Goal: Obtain resource: Download file/media

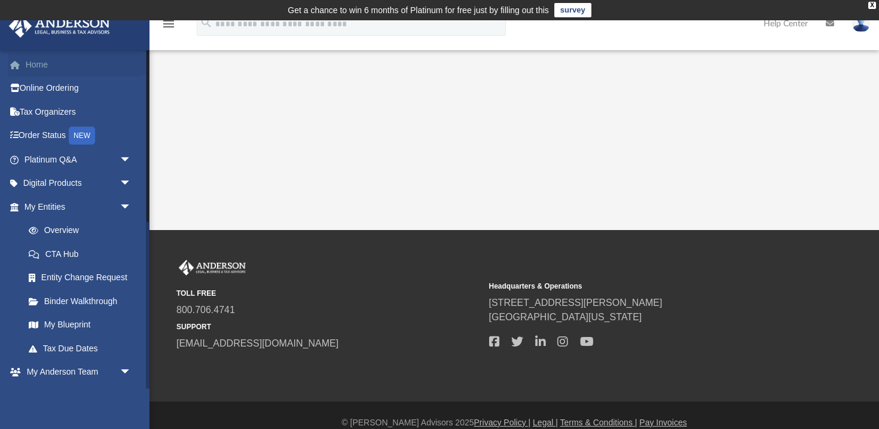
click at [33, 63] on link "Home" at bounding box center [78, 65] width 141 height 24
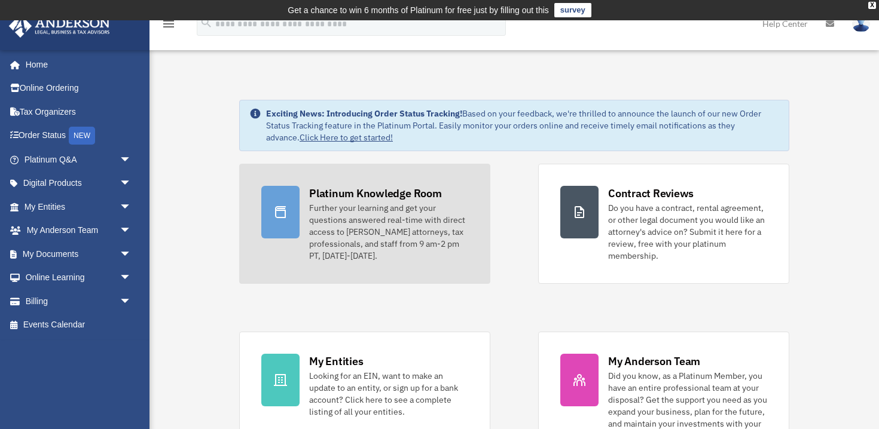
click at [351, 191] on div "Platinum Knowledge Room" at bounding box center [375, 193] width 133 height 15
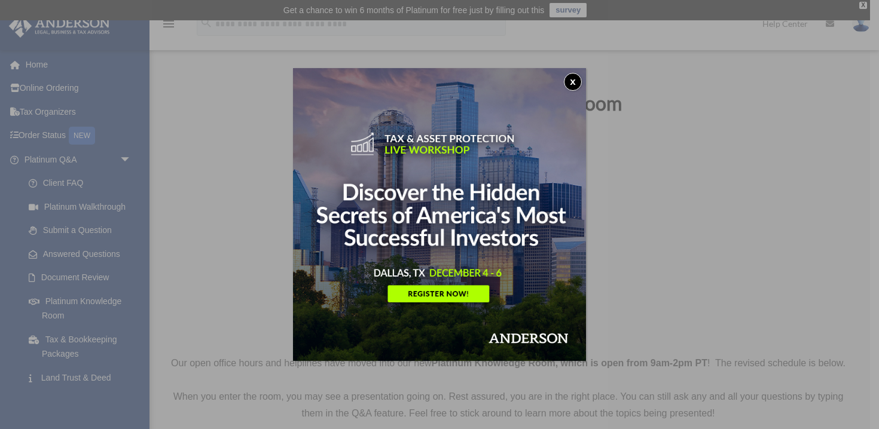
click at [437, 292] on img at bounding box center [439, 214] width 293 height 293
click at [573, 79] on button "x" at bounding box center [573, 82] width 18 height 18
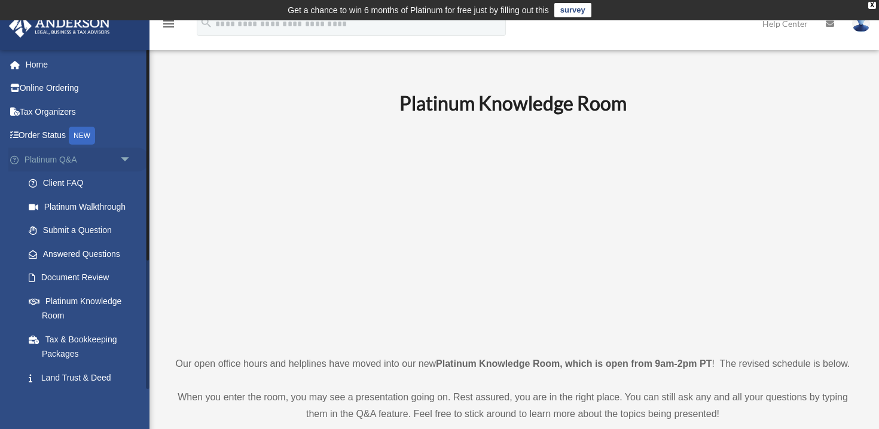
click at [51, 159] on link "Platinum Q&A arrow_drop_down" at bounding box center [78, 160] width 141 height 24
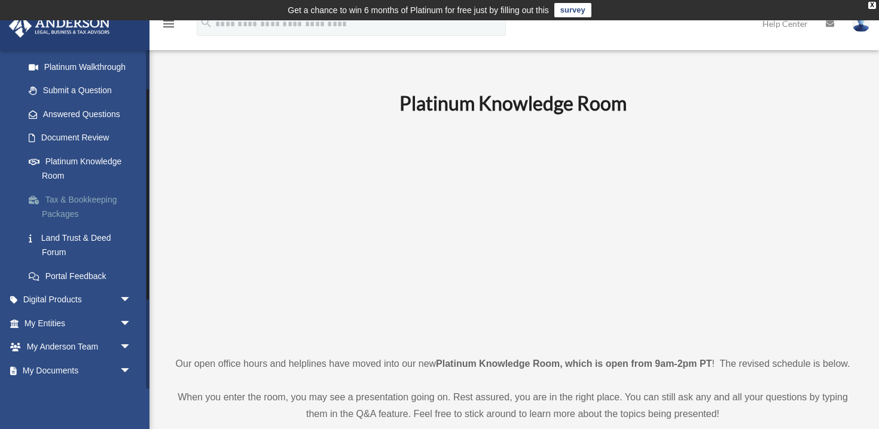
scroll to position [207, 0]
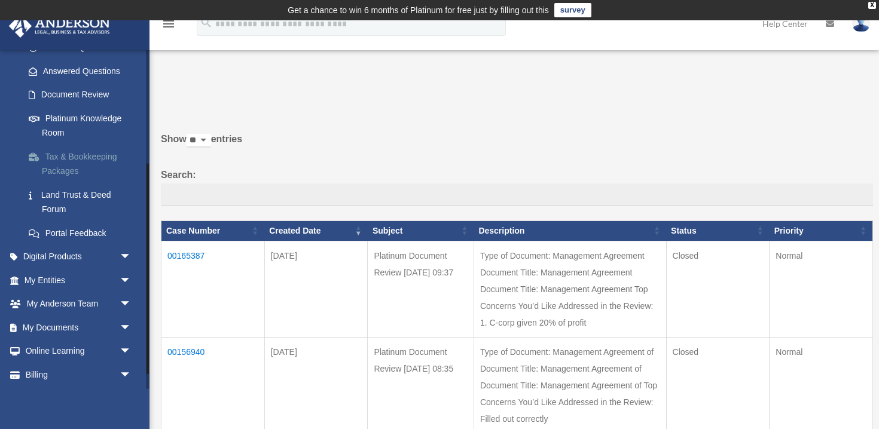
scroll to position [183, 0]
click at [53, 326] on link "My Documents arrow_drop_down" at bounding box center [78, 327] width 141 height 24
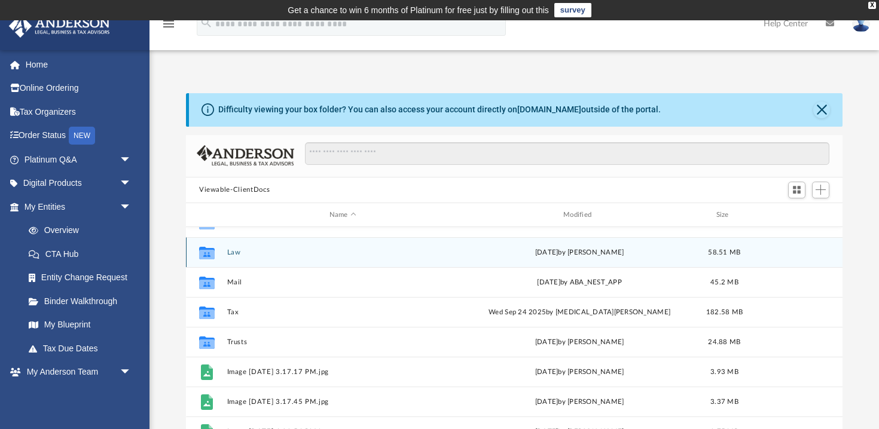
scroll to position [21, 0]
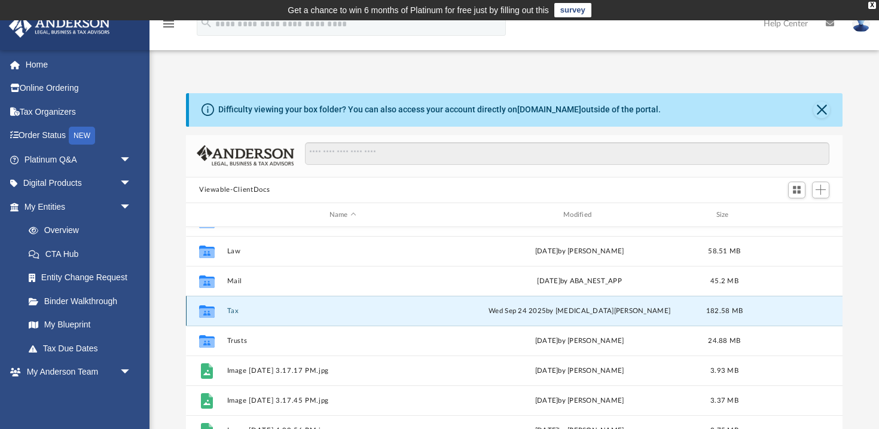
click at [371, 314] on button "Tax" at bounding box center [342, 311] width 231 height 8
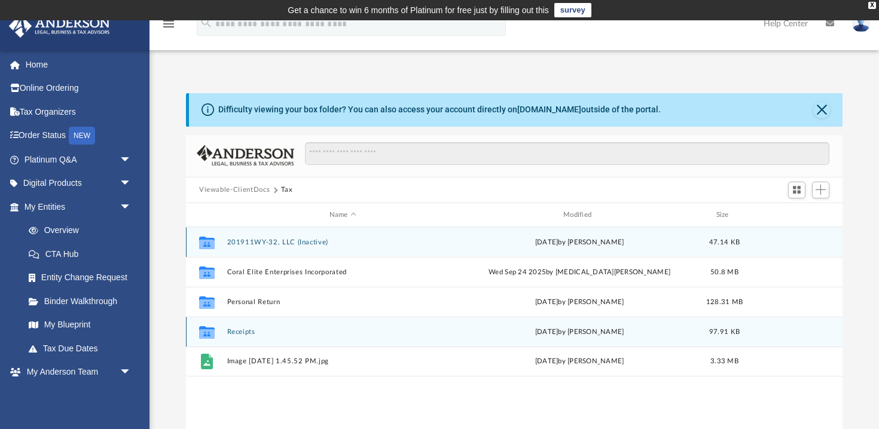
scroll to position [0, 0]
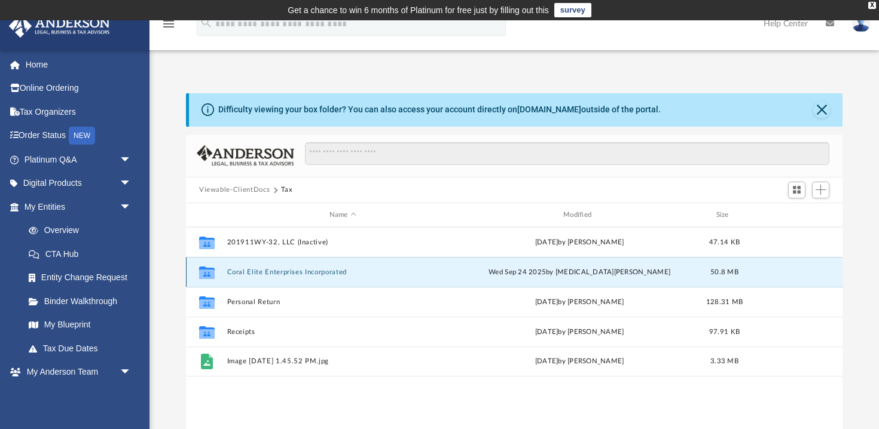
click at [347, 270] on button "Coral Elite Enterprises Incorporated" at bounding box center [342, 272] width 231 height 8
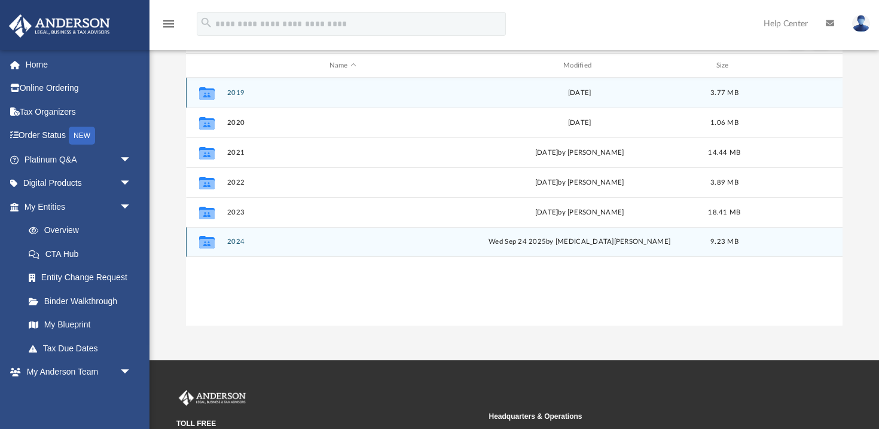
scroll to position [164, 0]
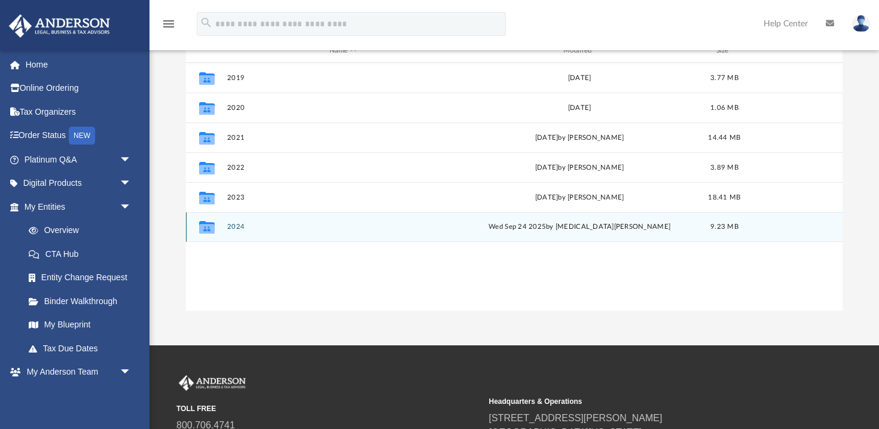
click at [400, 226] on button "2024" at bounding box center [342, 228] width 231 height 8
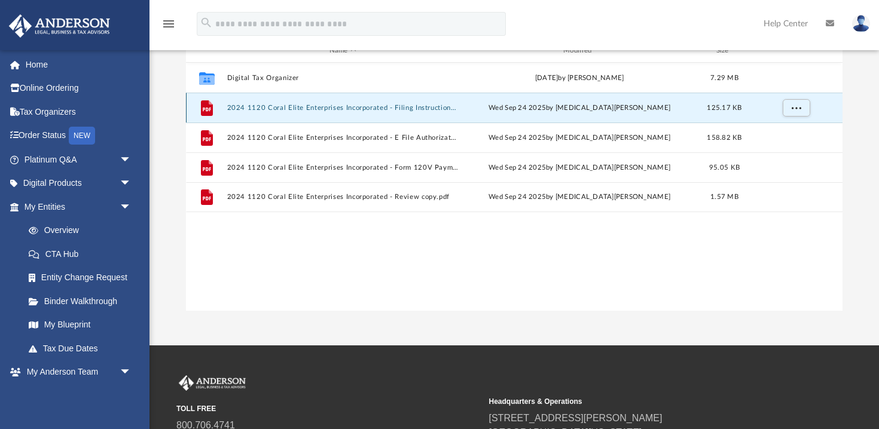
click at [414, 105] on button "2024 1120 Coral Elite Enterprises Incorporated - Filing Instructions.pdf" at bounding box center [342, 108] width 231 height 8
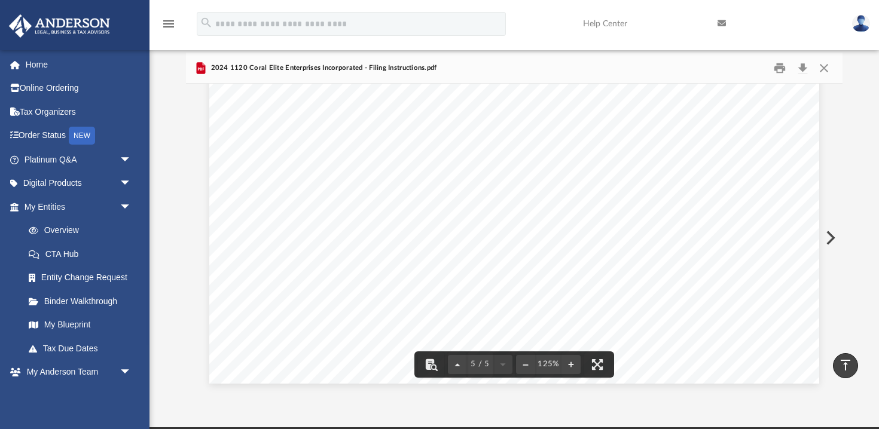
scroll to position [0, 0]
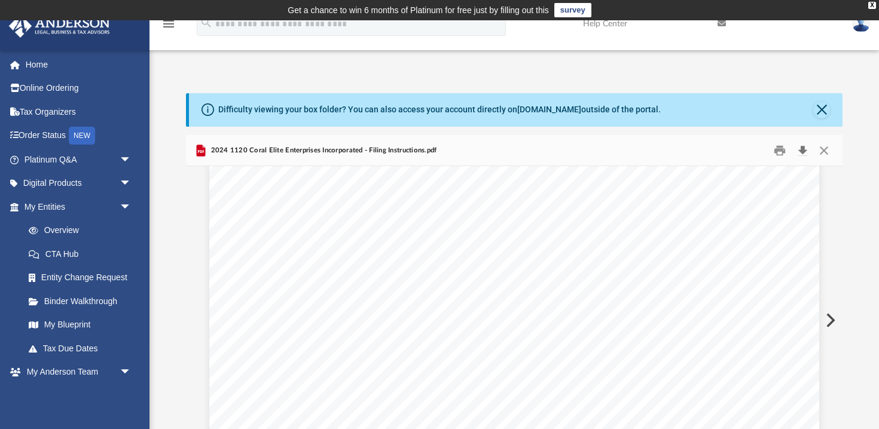
click at [804, 151] on button "Download" at bounding box center [802, 150] width 22 height 19
click at [779, 148] on button "Print" at bounding box center [780, 150] width 24 height 19
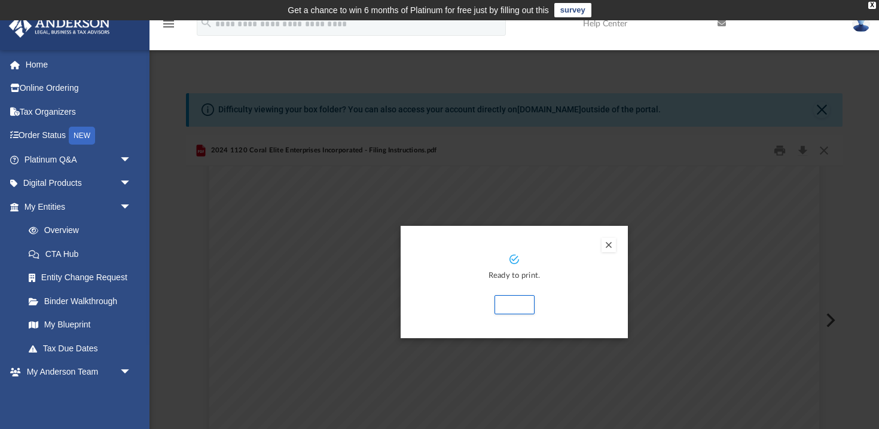
click at [606, 243] on button "Preview" at bounding box center [608, 245] width 14 height 14
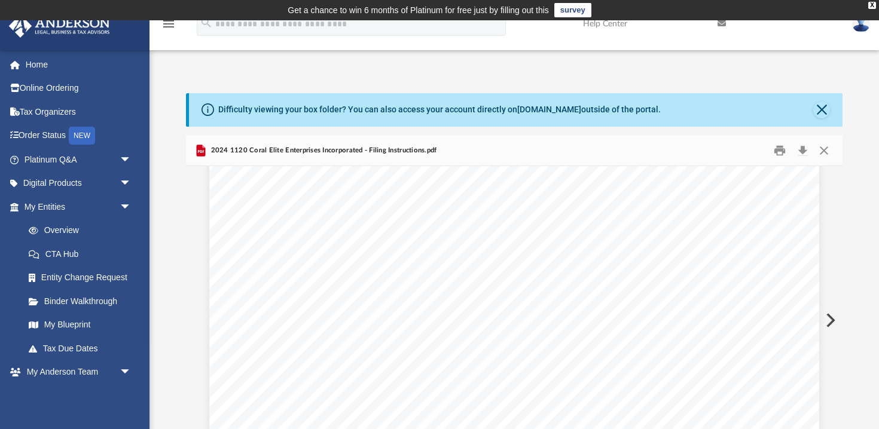
scroll to position [6, 0]
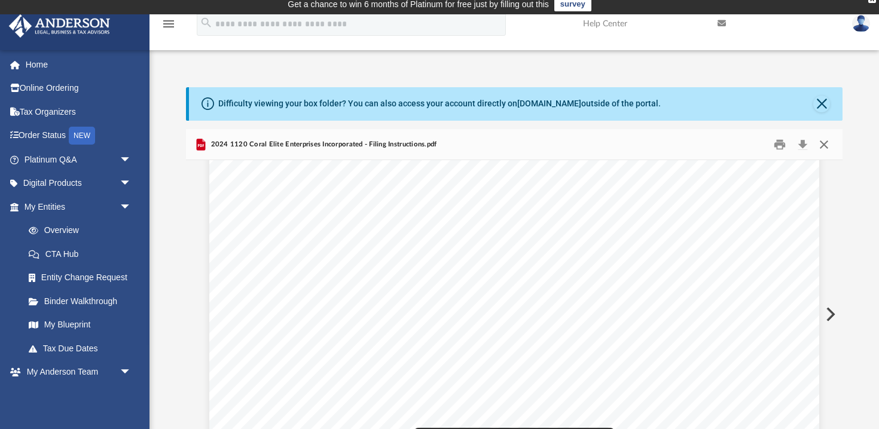
click at [826, 143] on button "Close" at bounding box center [824, 144] width 22 height 19
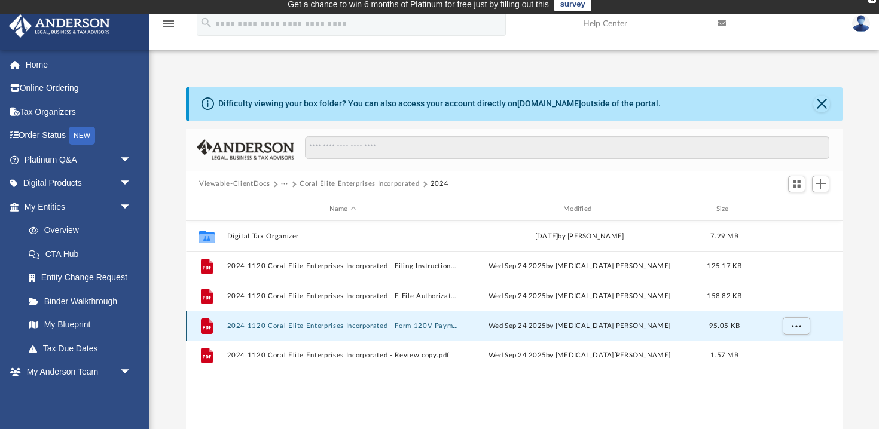
click at [336, 323] on button "2024 1120 Coral Elite Enterprises Incorporated - Form 120V Payment Voucher.pdf" at bounding box center [342, 326] width 231 height 8
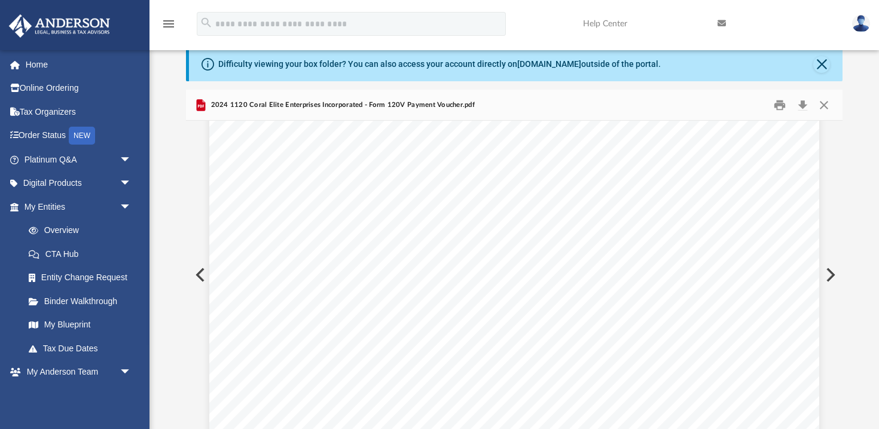
scroll to position [40, 0]
click at [779, 106] on button "Print" at bounding box center [780, 105] width 24 height 19
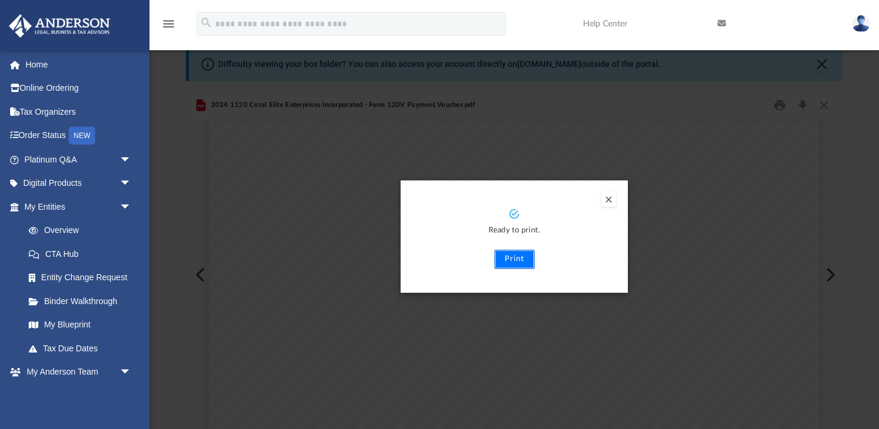
click at [515, 257] on button "Print" at bounding box center [514, 259] width 40 height 19
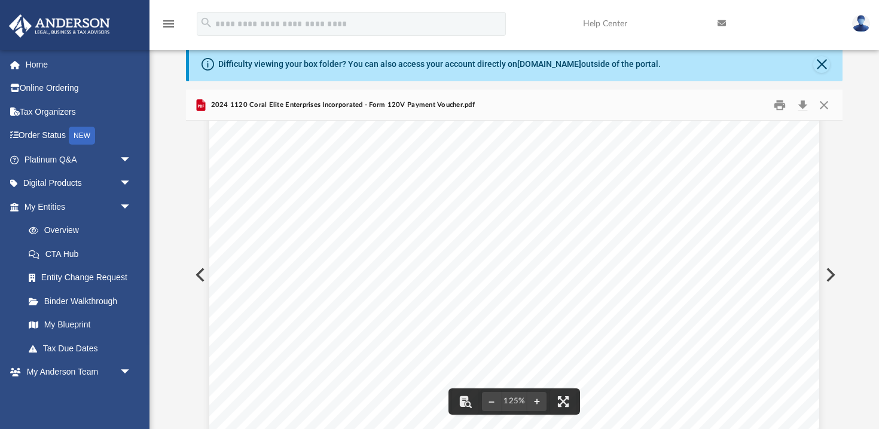
scroll to position [0, 0]
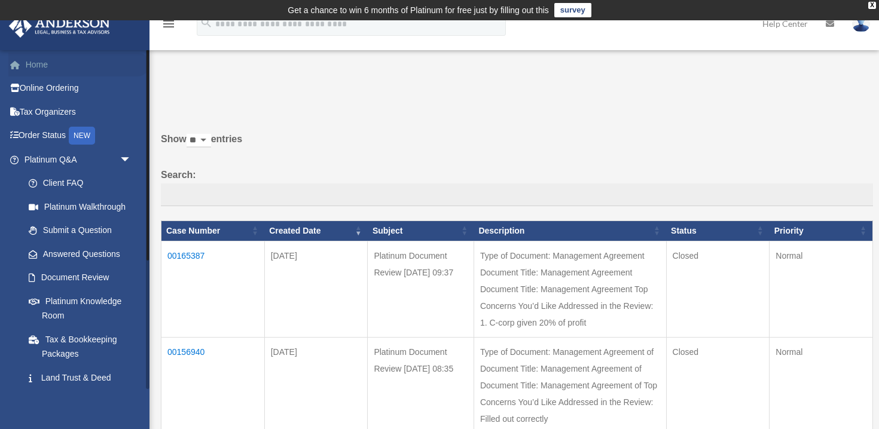
click at [37, 62] on link "Home" at bounding box center [78, 65] width 141 height 24
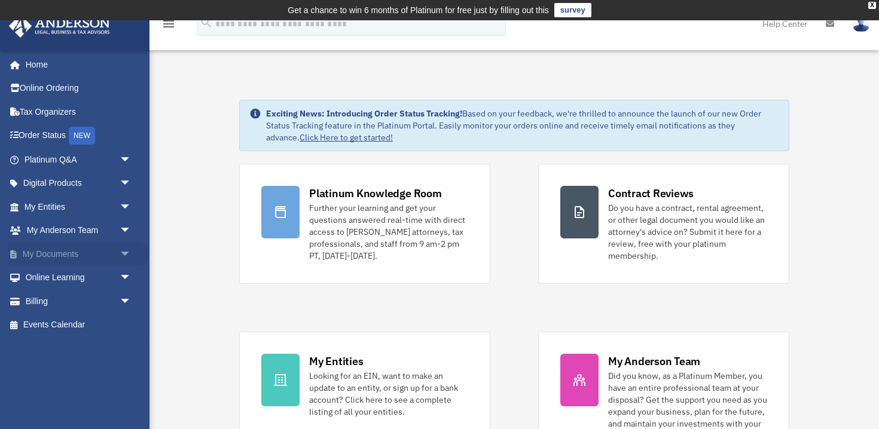
click at [52, 253] on link "My Documents arrow_drop_down" at bounding box center [78, 254] width 141 height 24
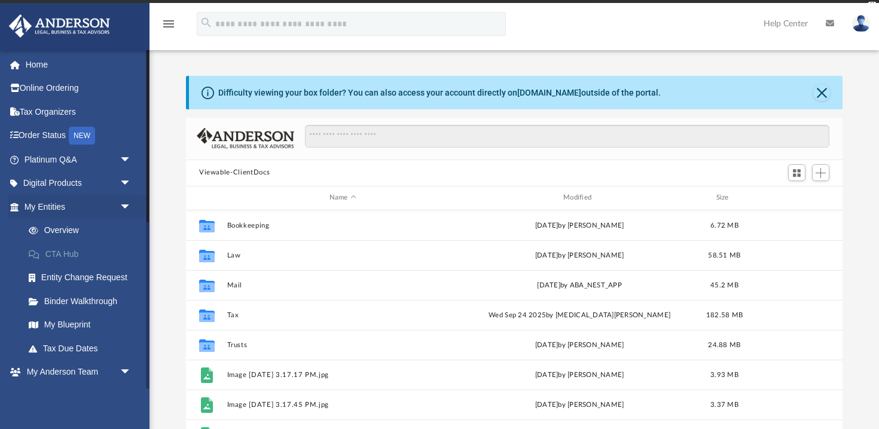
scroll to position [271, 656]
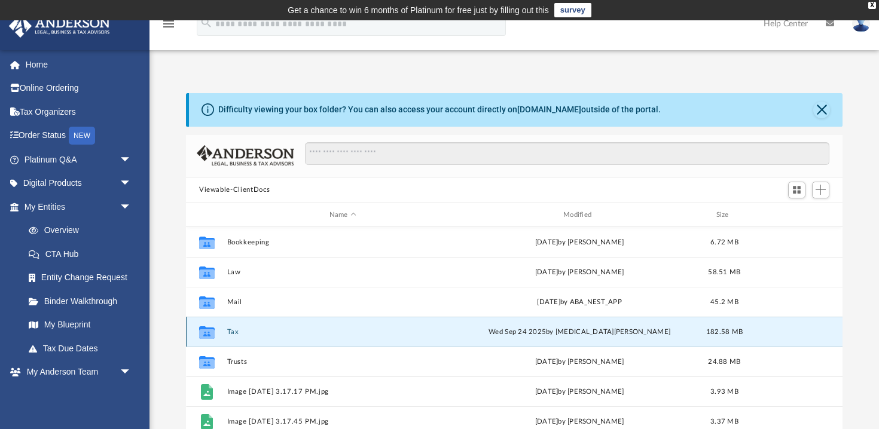
click at [234, 333] on button "Tax" at bounding box center [342, 332] width 231 height 8
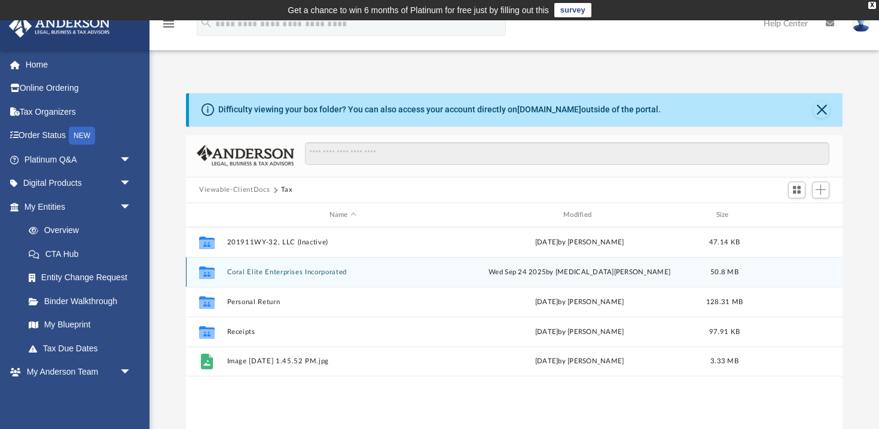
click at [284, 270] on button "Coral Elite Enterprises Incorporated" at bounding box center [342, 272] width 231 height 8
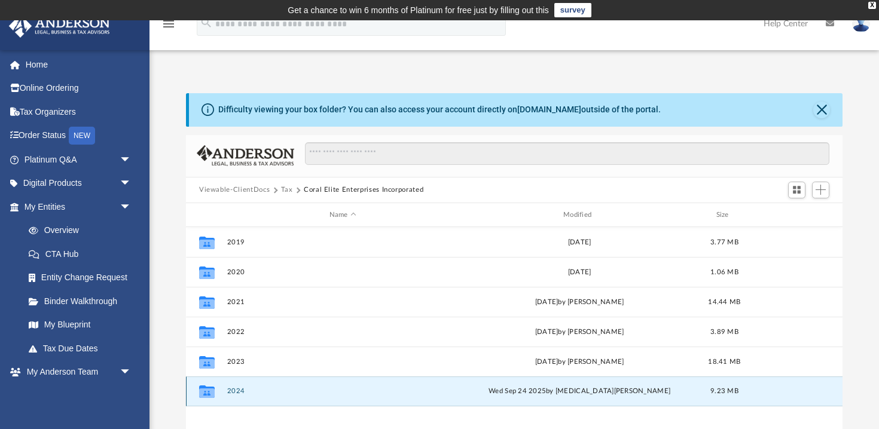
click at [242, 388] on button "2024" at bounding box center [342, 392] width 231 height 8
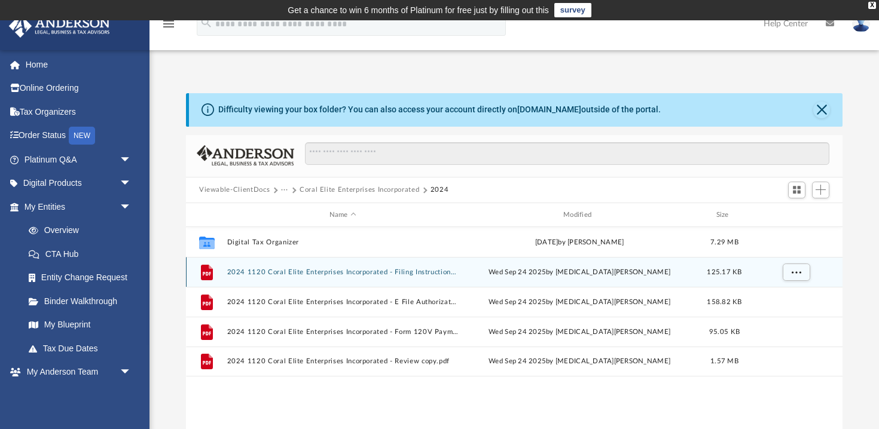
click at [290, 275] on button "2024 1120 Coral Elite Enterprises Incorporated - Filing Instructions.pdf" at bounding box center [342, 272] width 231 height 8
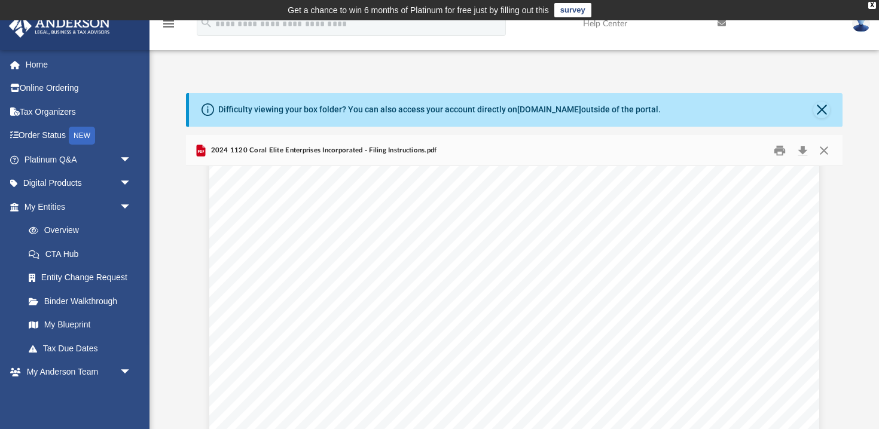
scroll to position [87, 0]
click at [820, 109] on button "Close" at bounding box center [821, 110] width 17 height 17
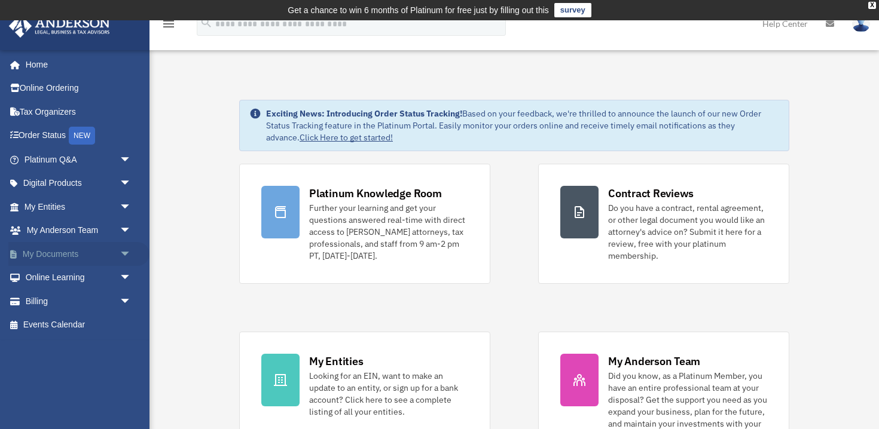
click at [61, 251] on link "My Documents arrow_drop_down" at bounding box center [78, 254] width 141 height 24
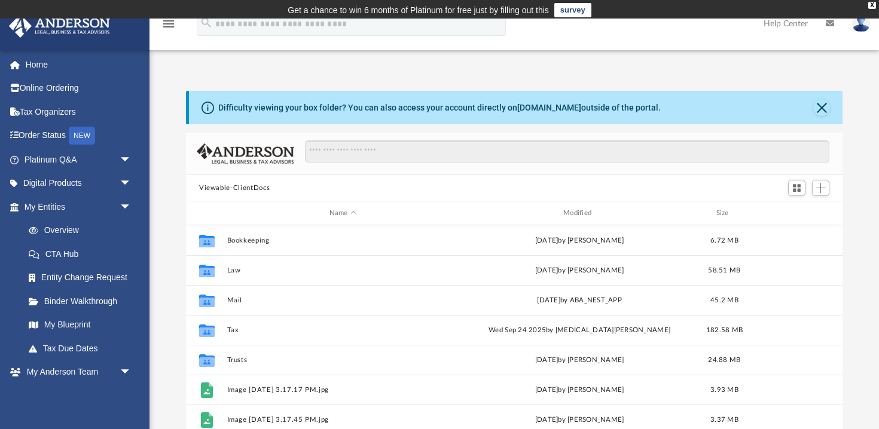
scroll to position [271, 656]
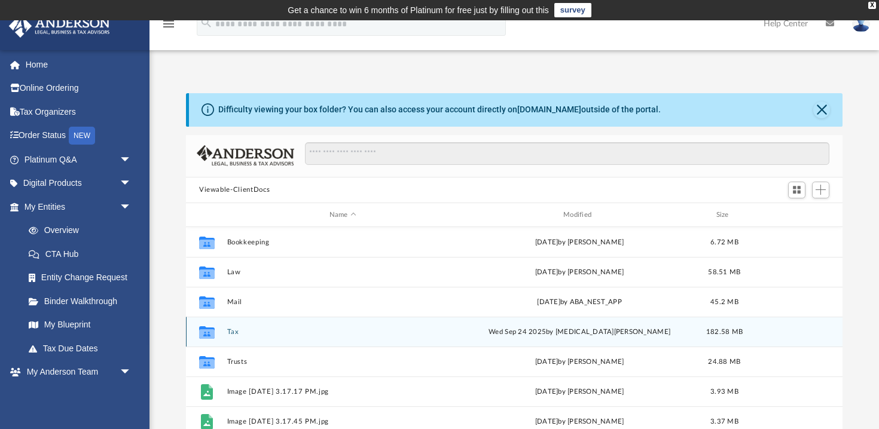
click at [234, 328] on button "Tax" at bounding box center [342, 332] width 231 height 8
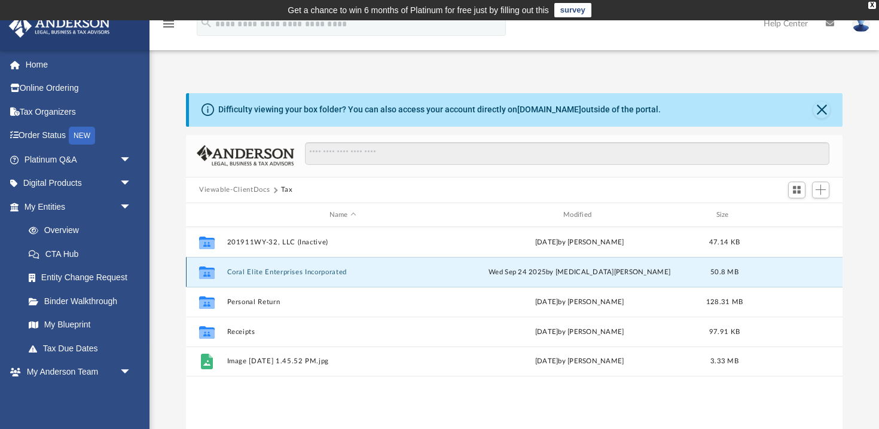
click at [257, 270] on button "Coral Elite Enterprises Incorporated" at bounding box center [342, 272] width 231 height 8
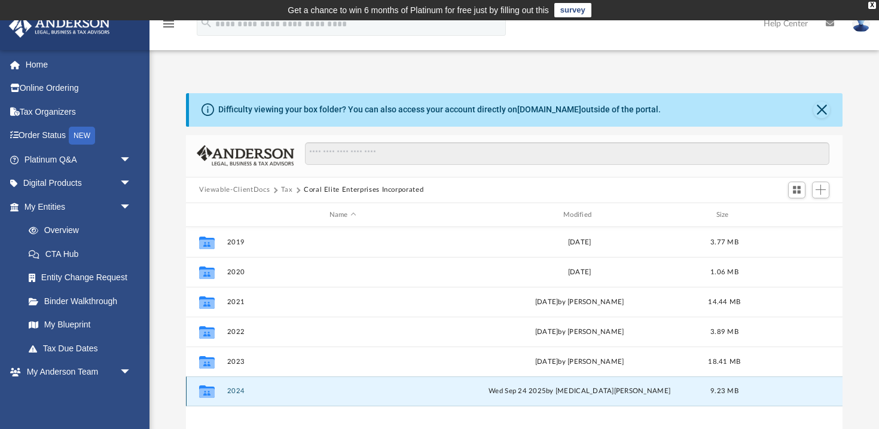
click at [235, 388] on button "2024" at bounding box center [342, 392] width 231 height 8
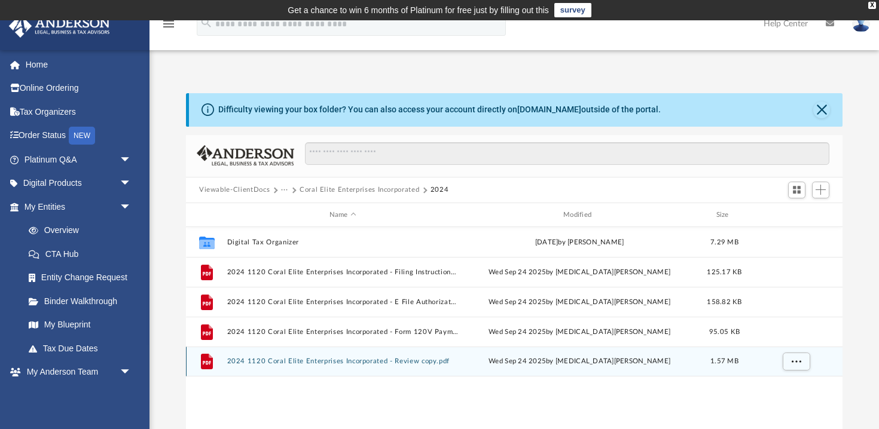
click at [331, 362] on button "2024 1120 Coral Elite Enterprises Incorporated - Review copy.pdf" at bounding box center [342, 362] width 231 height 8
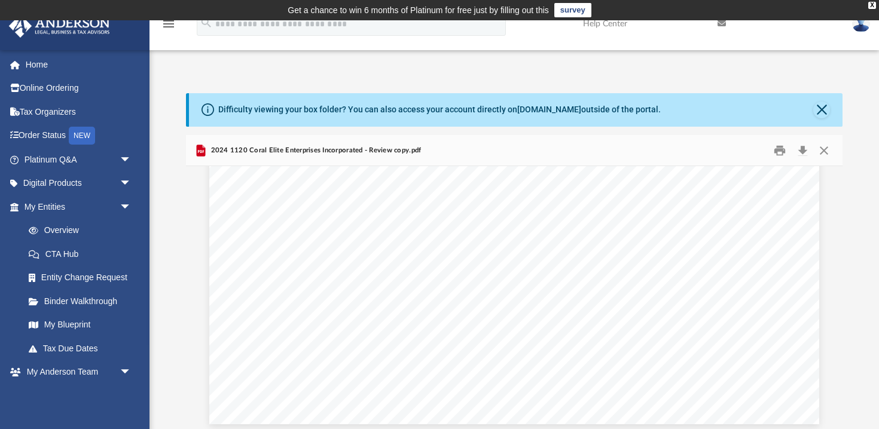
scroll to position [13447, 0]
click at [823, 151] on button "Close" at bounding box center [824, 150] width 22 height 19
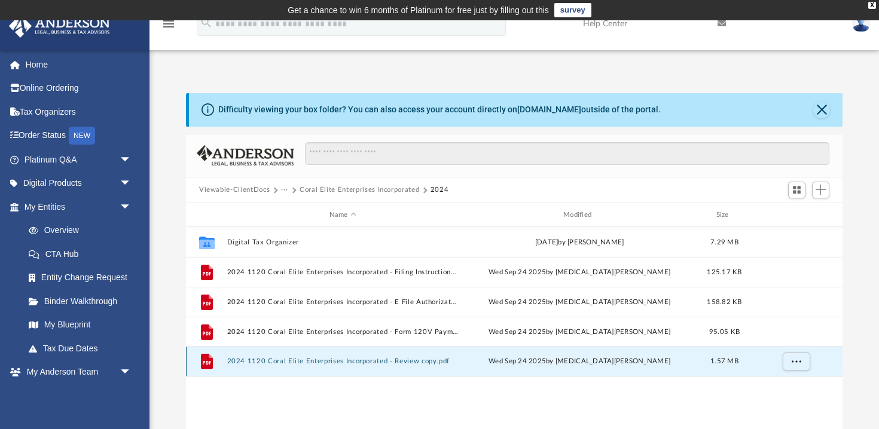
click at [412, 360] on button "2024 1120 Coral Elite Enterprises Incorporated - Review copy.pdf" at bounding box center [342, 362] width 231 height 8
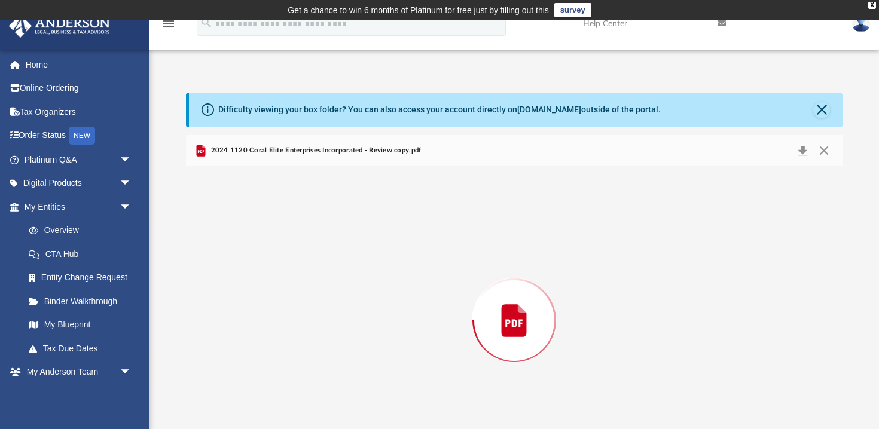
scroll to position [45, 0]
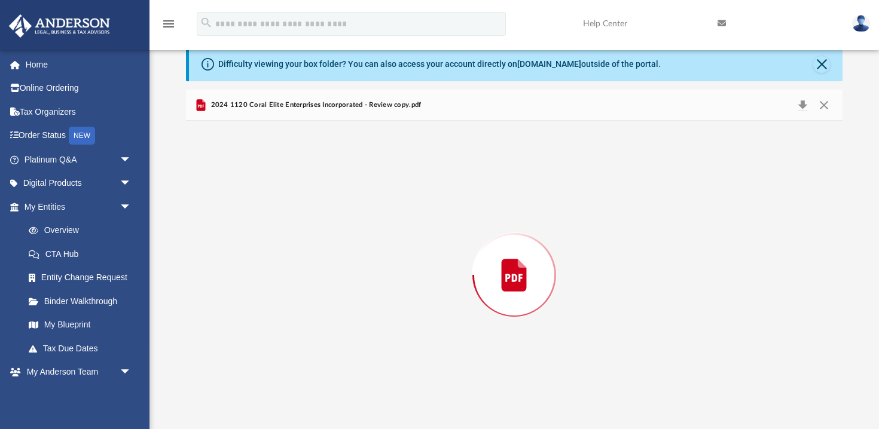
click at [412, 360] on div "Preview" at bounding box center [514, 275] width 656 height 308
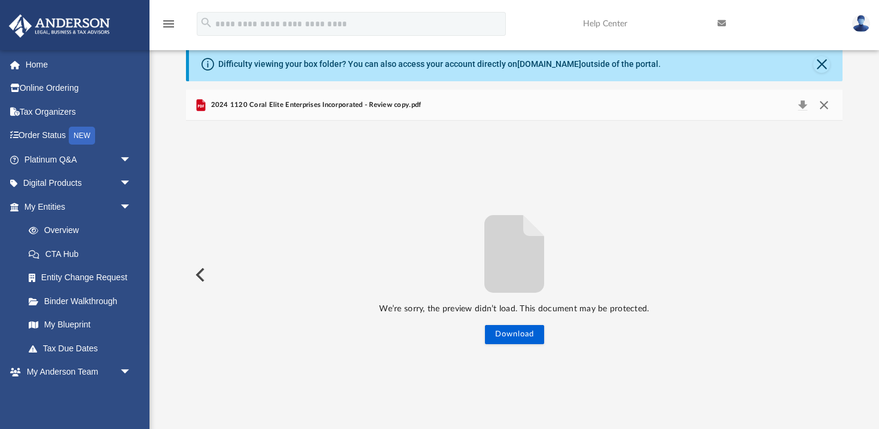
click at [823, 103] on button "Close" at bounding box center [824, 105] width 22 height 17
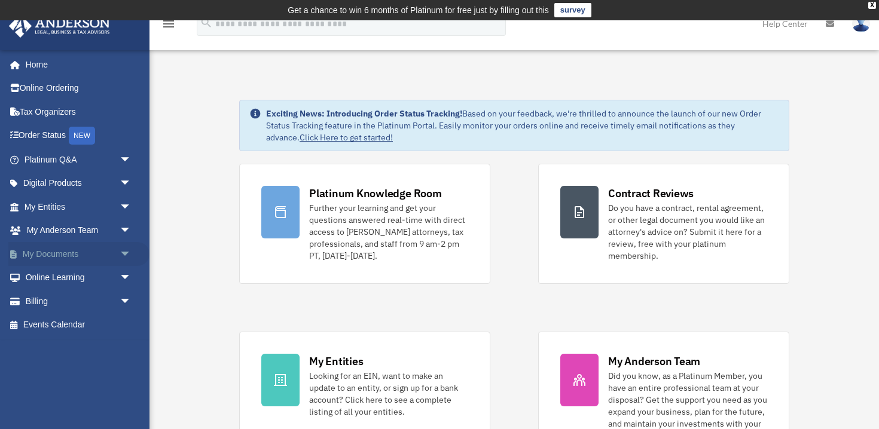
click at [59, 255] on link "My Documents arrow_drop_down" at bounding box center [78, 254] width 141 height 24
click at [126, 252] on span "arrow_drop_down" at bounding box center [132, 254] width 24 height 25
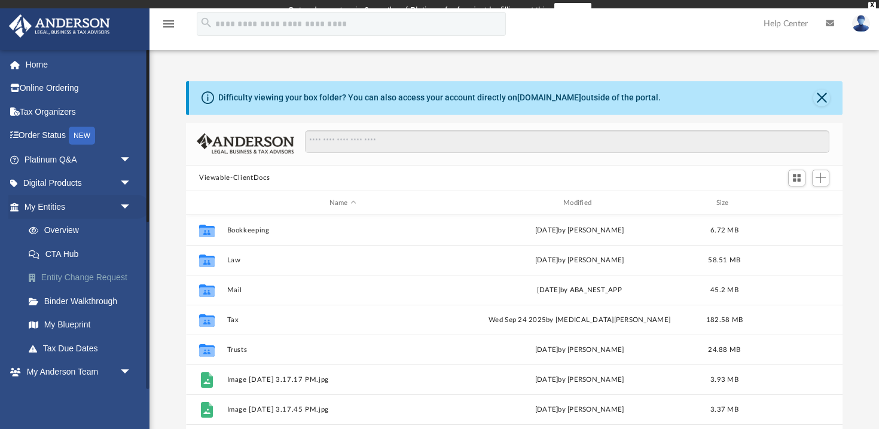
scroll to position [271, 656]
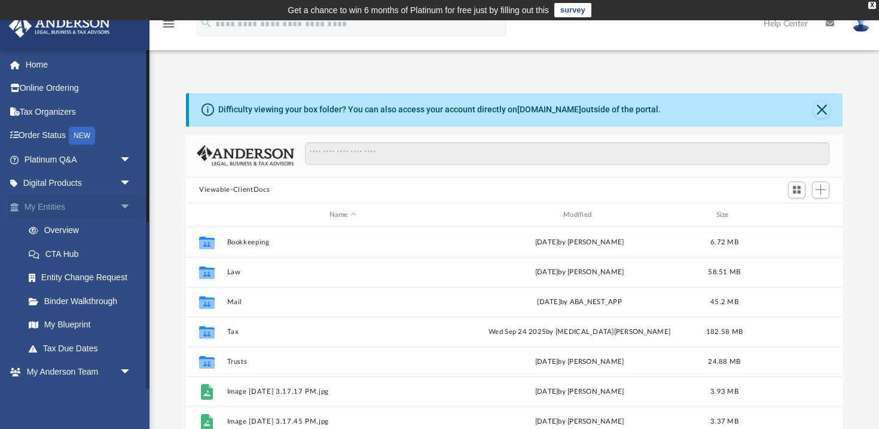
click at [126, 206] on span "arrow_drop_down" at bounding box center [132, 207] width 24 height 25
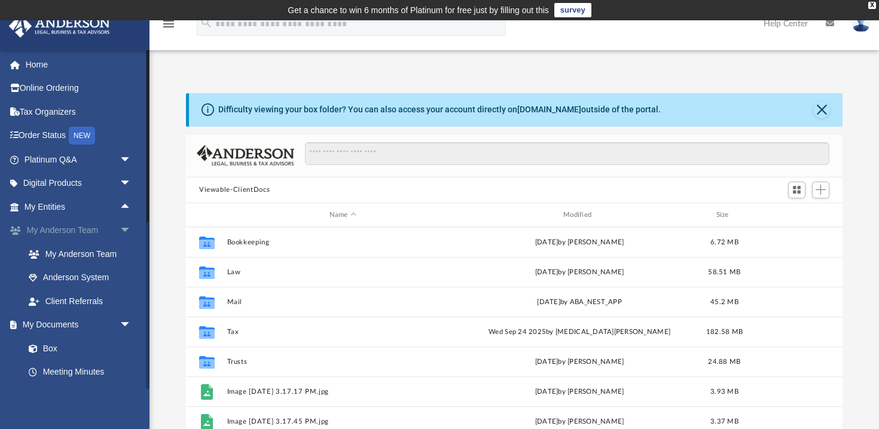
click at [125, 230] on span "arrow_drop_down" at bounding box center [132, 231] width 24 height 25
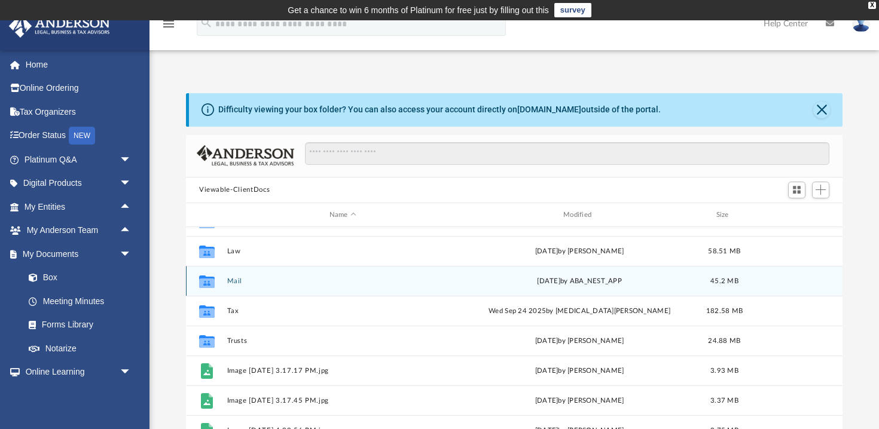
scroll to position [2, 0]
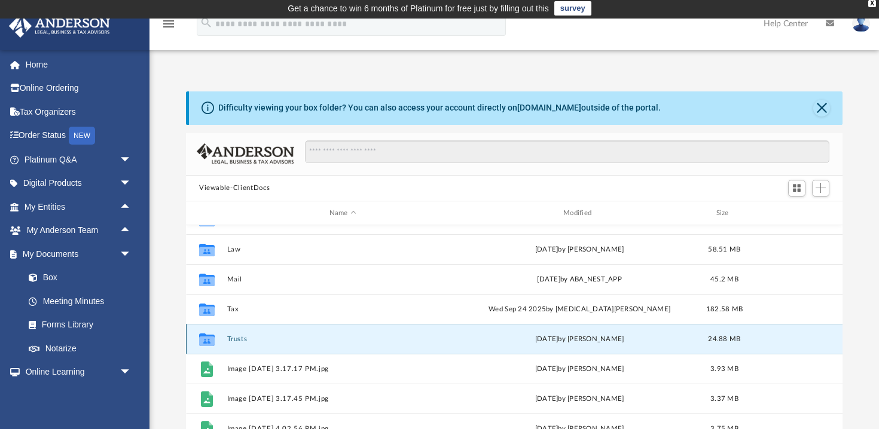
click at [276, 338] on button "Trusts" at bounding box center [342, 339] width 231 height 8
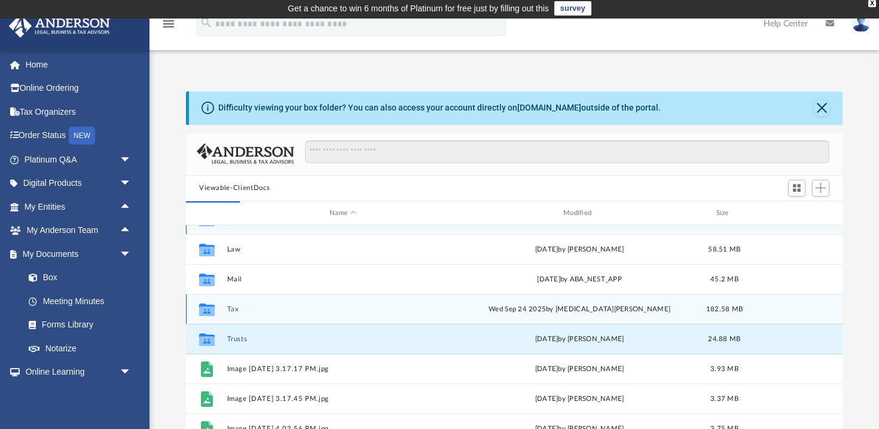
scroll to position [0, 0]
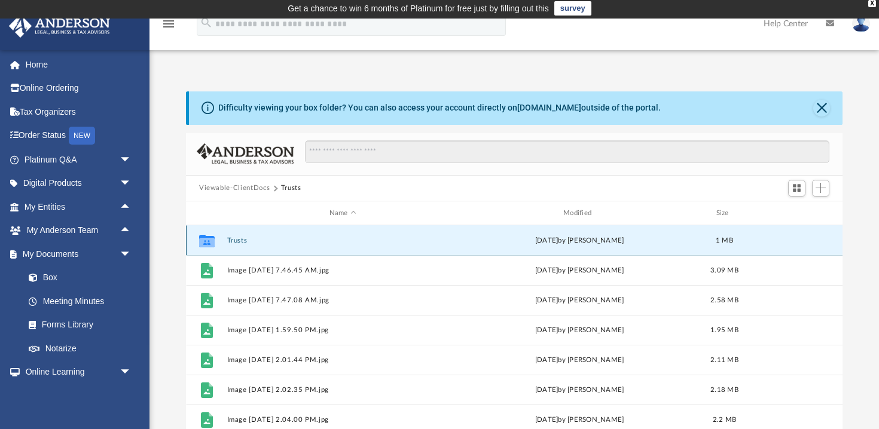
click at [239, 241] on button "Trusts" at bounding box center [342, 241] width 231 height 8
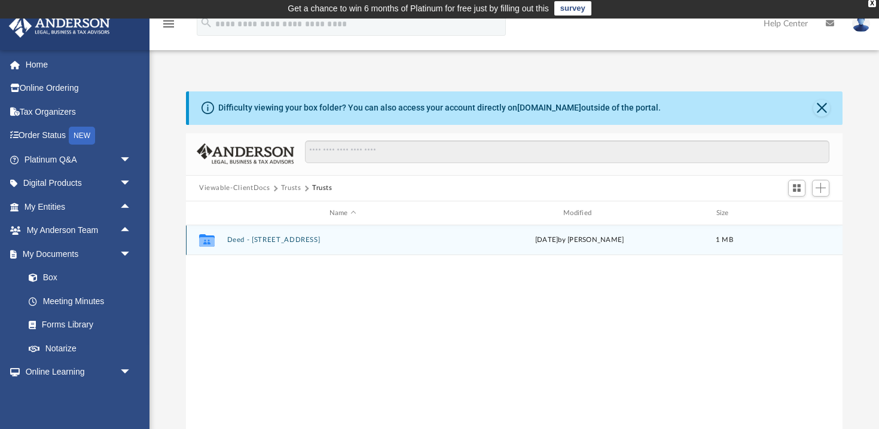
click at [276, 237] on button "Deed - [STREET_ADDRESS]" at bounding box center [342, 241] width 231 height 8
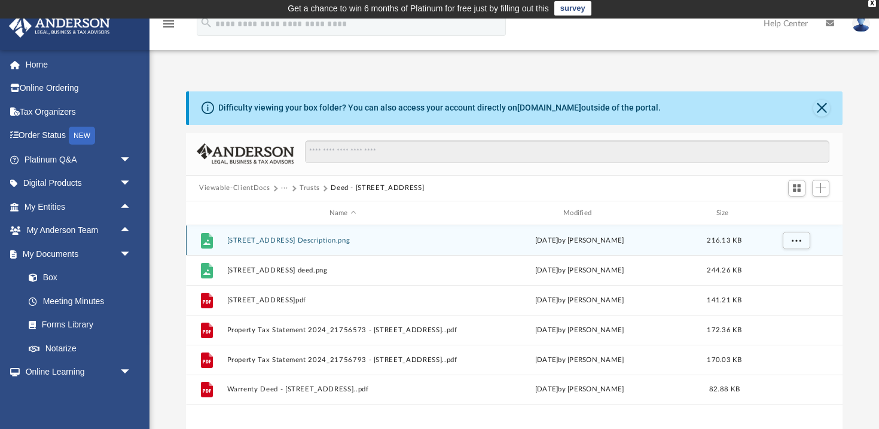
click at [314, 240] on button "[STREET_ADDRESS] Description.png" at bounding box center [342, 241] width 231 height 8
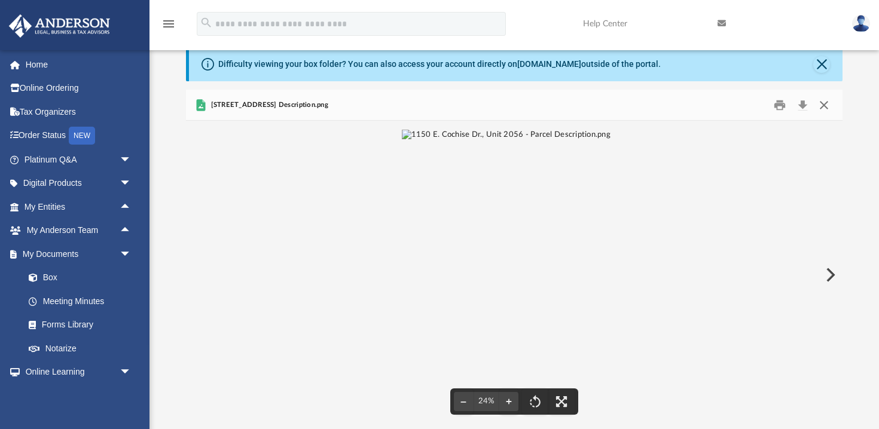
click at [825, 105] on button "Close" at bounding box center [824, 105] width 22 height 19
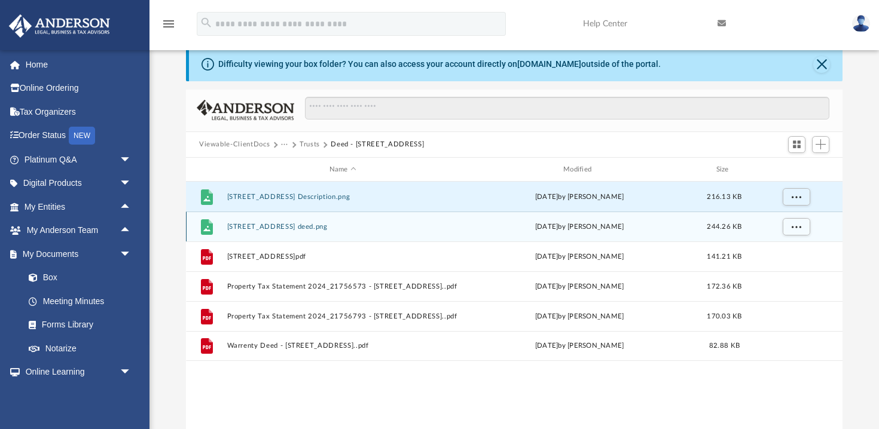
click at [347, 230] on button "[STREET_ADDRESS] deed.png" at bounding box center [342, 227] width 231 height 8
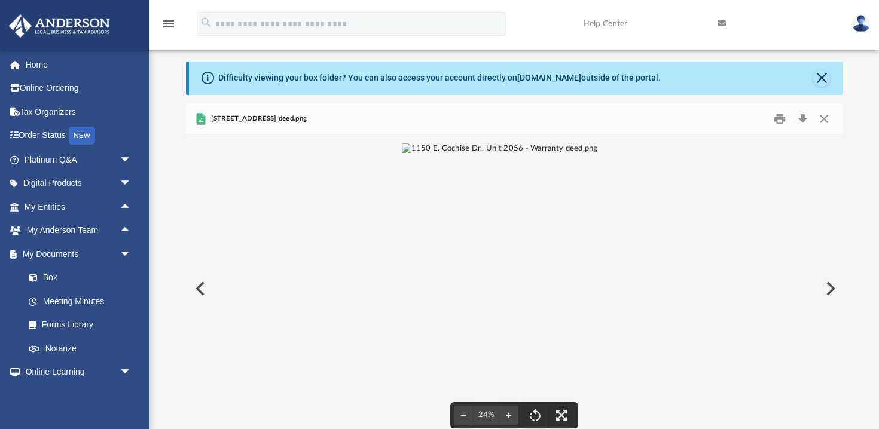
scroll to position [0, 0]
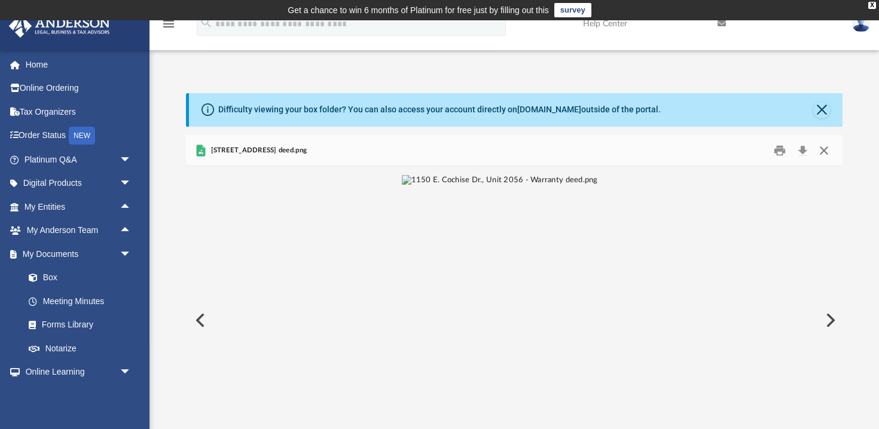
click at [824, 151] on button "Close" at bounding box center [824, 150] width 22 height 19
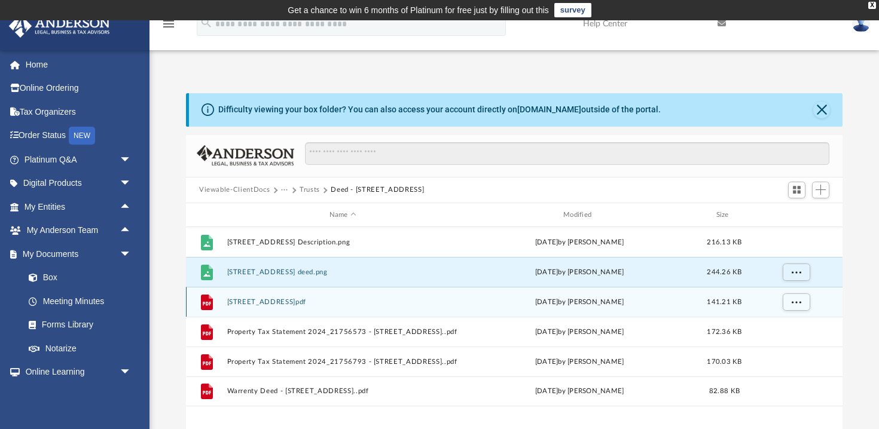
click at [555, 301] on div "[DATE] by [PERSON_NAME]" at bounding box center [579, 302] width 231 height 11
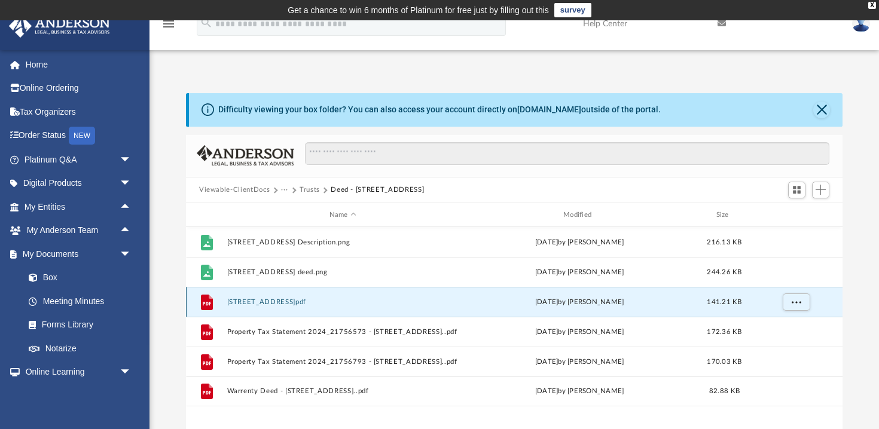
click at [547, 304] on div "[DATE] by [PERSON_NAME]" at bounding box center [579, 302] width 231 height 11
click at [323, 301] on button "[STREET_ADDRESS]pdf" at bounding box center [342, 302] width 231 height 8
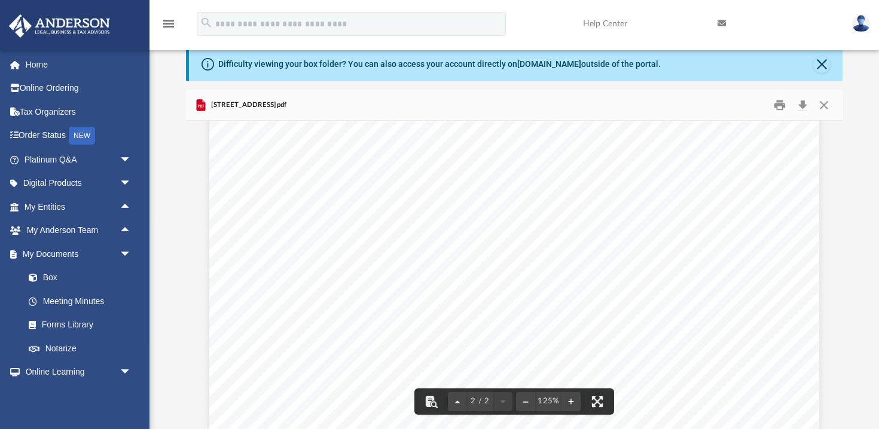
scroll to position [908, 0]
click at [822, 104] on button "Close" at bounding box center [824, 105] width 22 height 19
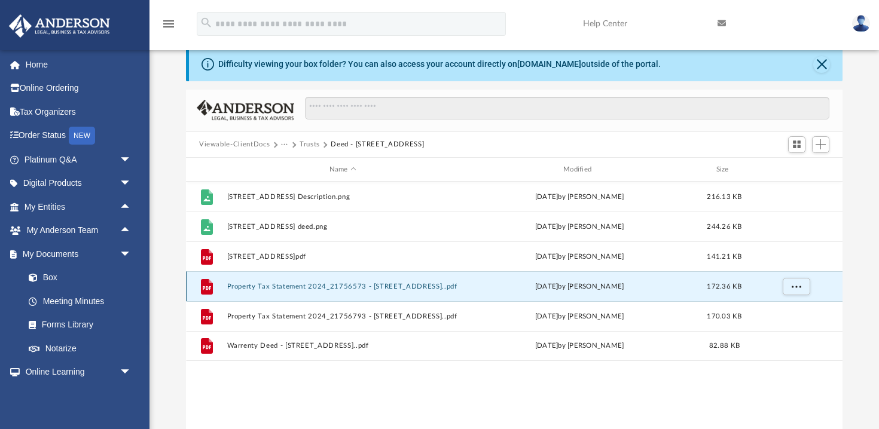
click at [390, 287] on button "Property Tax Statement 2024_21756573 - [STREET_ADDRESS]..pdf" at bounding box center [342, 287] width 231 height 8
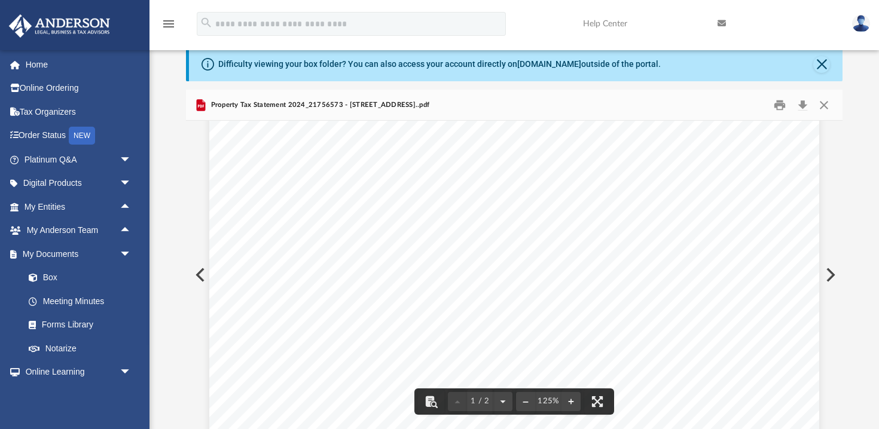
scroll to position [189, 0]
click at [824, 107] on button "Close" at bounding box center [824, 105] width 22 height 19
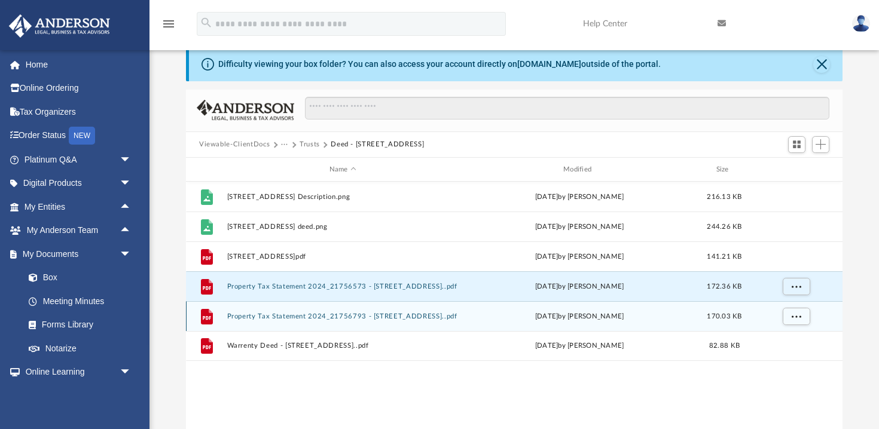
click at [397, 314] on button "Property Tax Statement 2024_21756793 - [STREET_ADDRESS]..pdf" at bounding box center [342, 317] width 231 height 8
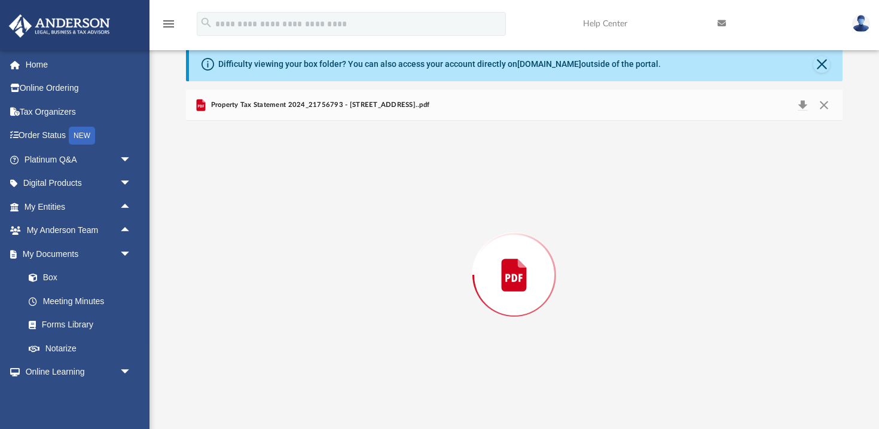
click at [397, 314] on div "Preview" at bounding box center [514, 275] width 656 height 308
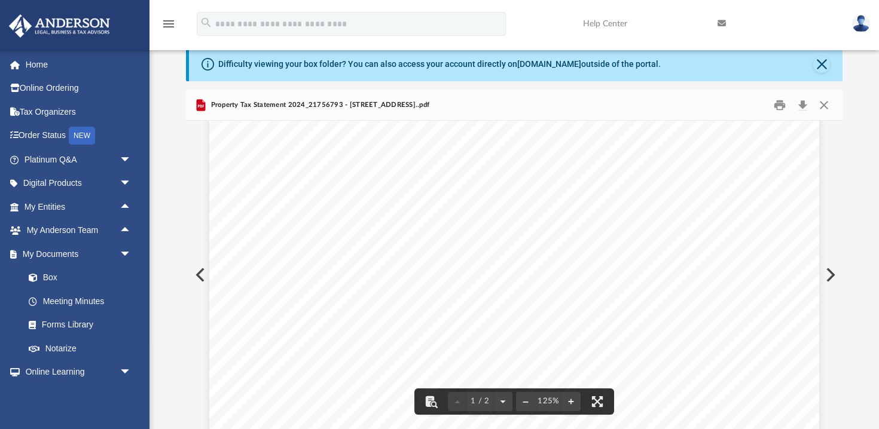
scroll to position [594, 0]
click at [825, 106] on button "Close" at bounding box center [824, 105] width 22 height 19
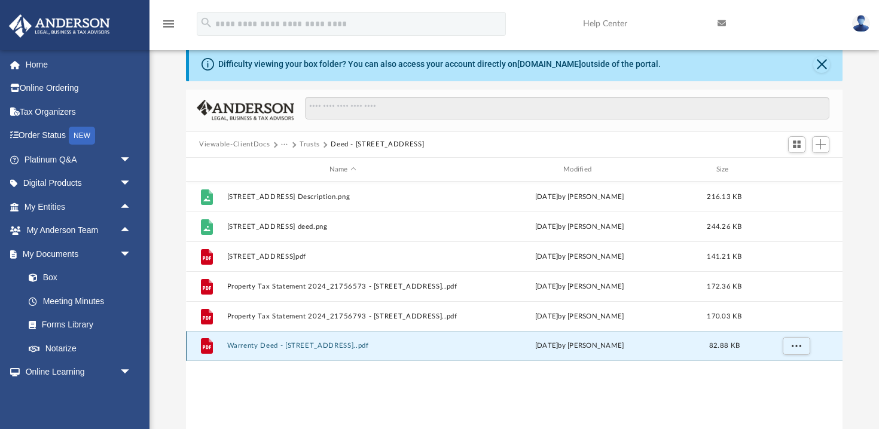
click at [333, 345] on button "Warrenty Deed - [STREET_ADDRESS]..pdf" at bounding box center [342, 346] width 231 height 8
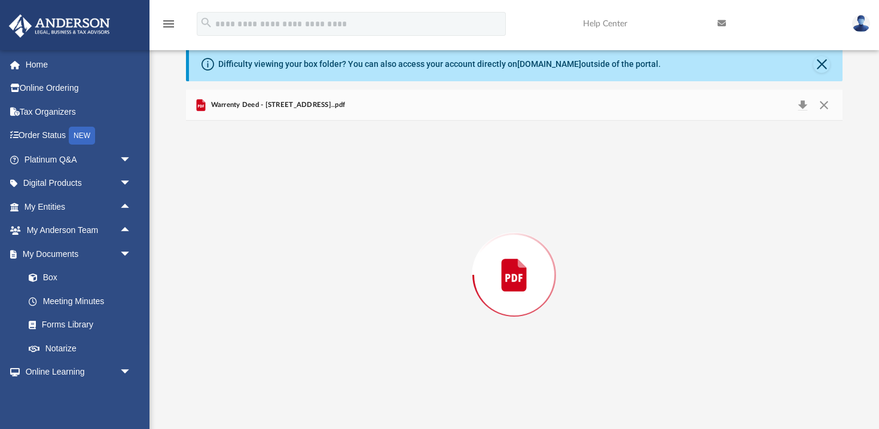
click at [333, 345] on div "Preview" at bounding box center [514, 275] width 656 height 308
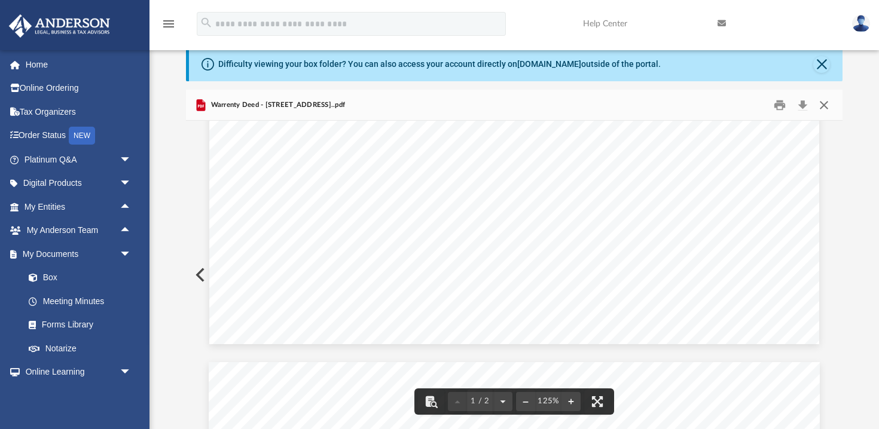
click at [820, 103] on button "Close" at bounding box center [824, 105] width 22 height 19
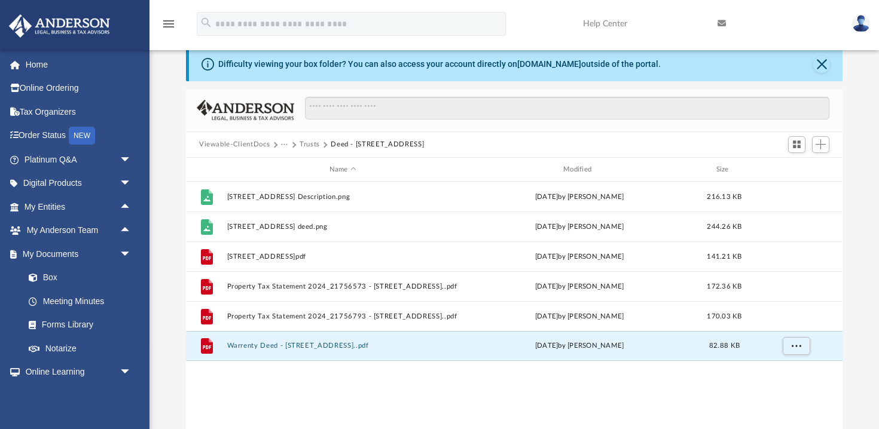
click at [238, 143] on button "Viewable-ClientDocs" at bounding box center [234, 144] width 71 height 11
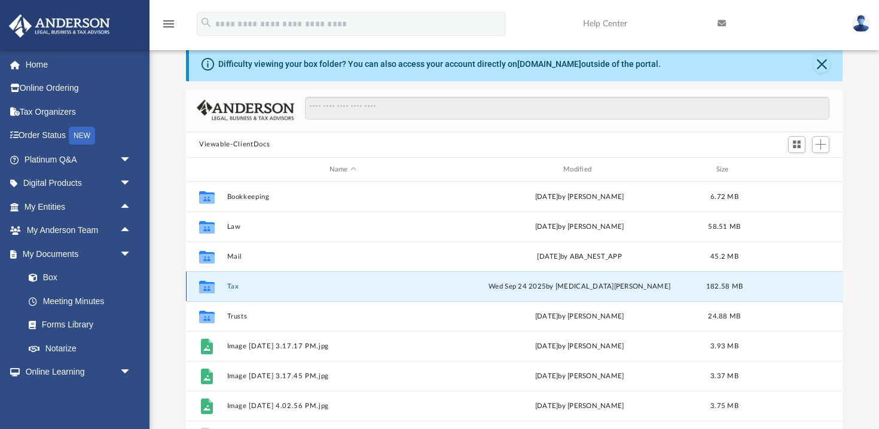
click at [233, 286] on button "Tax" at bounding box center [342, 287] width 231 height 8
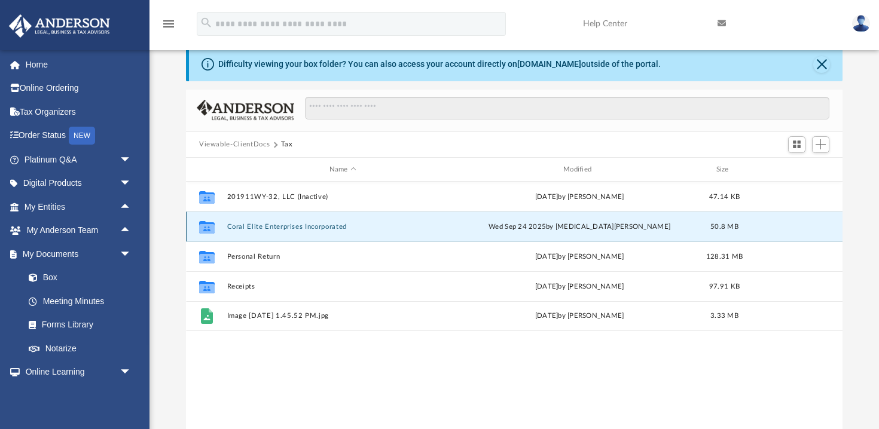
click at [319, 227] on button "Coral Elite Enterprises Incorporated" at bounding box center [342, 227] width 231 height 8
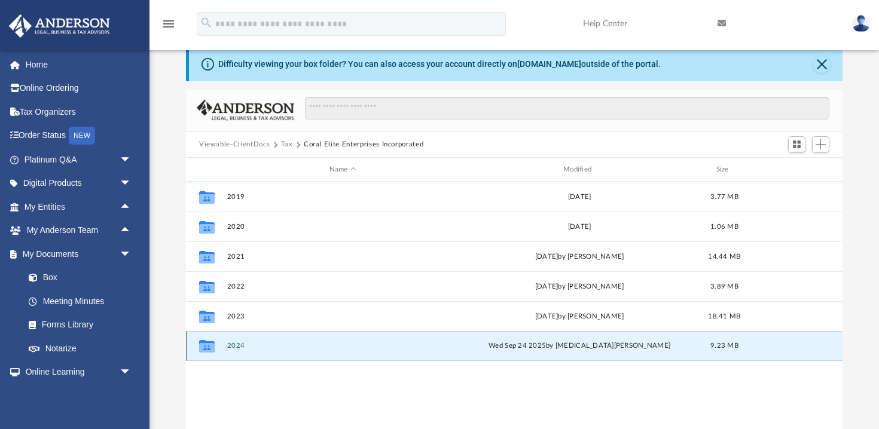
click at [316, 348] on button "2024" at bounding box center [342, 346] width 231 height 8
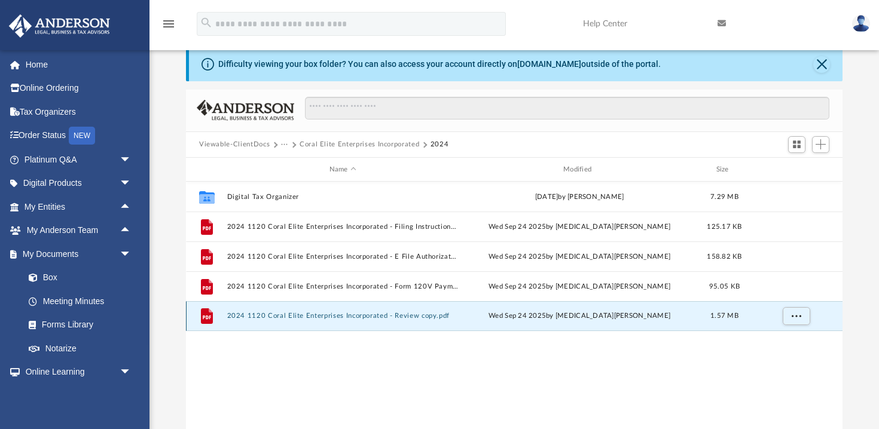
click at [317, 313] on button "2024 1120 Coral Elite Enterprises Incorporated - Review copy.pdf" at bounding box center [342, 317] width 231 height 8
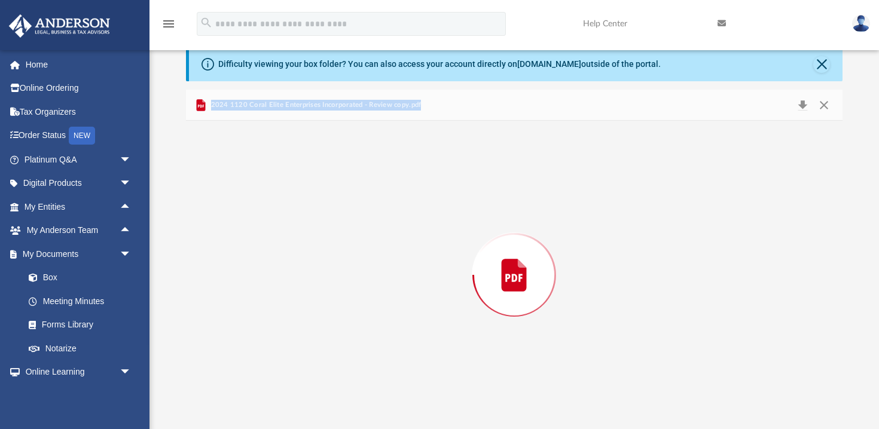
click at [317, 313] on div "Preview" at bounding box center [514, 275] width 656 height 308
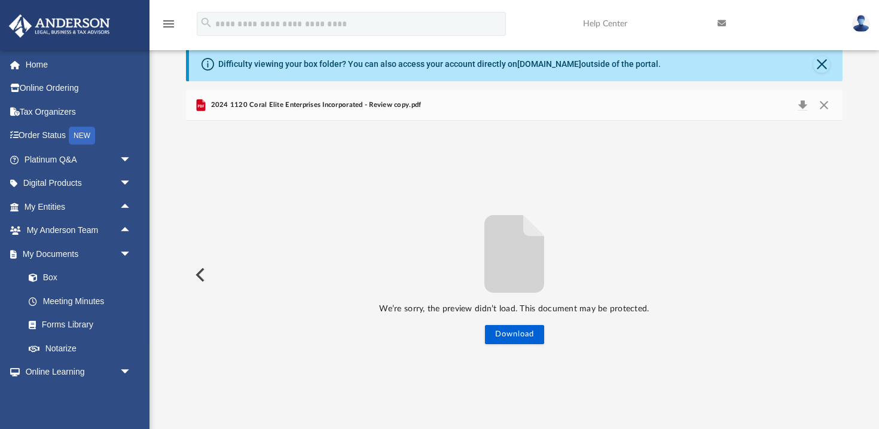
click at [339, 106] on span "2024 1120 Coral Elite Enterprises Incorporated - Review copy.pdf" at bounding box center [314, 105] width 213 height 11
click at [804, 106] on button "Download" at bounding box center [802, 105] width 22 height 17
click at [126, 252] on span "arrow_drop_down" at bounding box center [132, 254] width 24 height 25
click at [823, 106] on button "Close" at bounding box center [824, 105] width 22 height 17
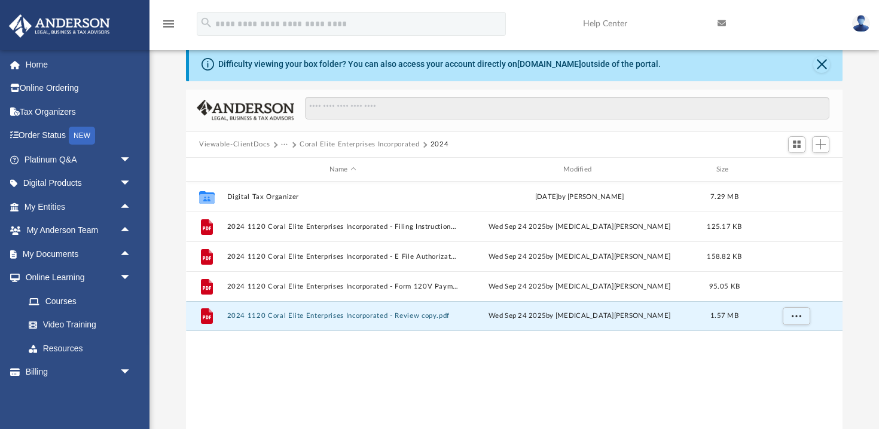
click at [251, 143] on button "Viewable-ClientDocs" at bounding box center [234, 144] width 71 height 11
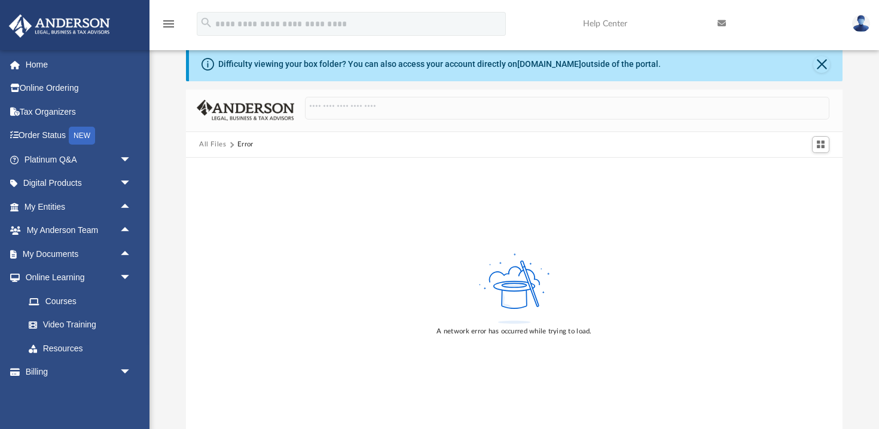
click at [213, 145] on button "All Files" at bounding box center [212, 144] width 27 height 11
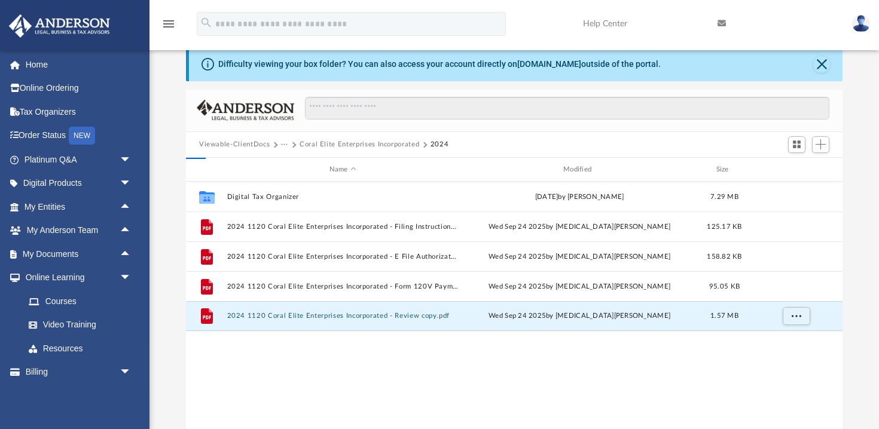
scroll to position [271, 656]
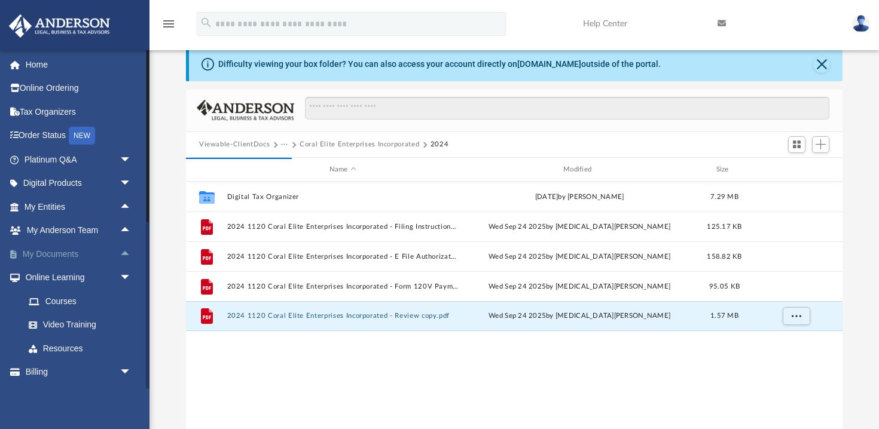
click at [67, 254] on link "My Documents arrow_drop_up" at bounding box center [78, 254] width 141 height 24
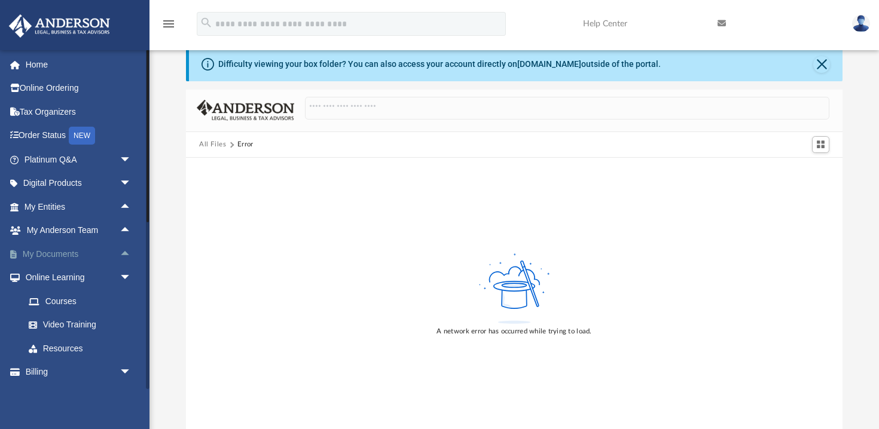
click at [66, 253] on link "My Documents arrow_drop_up" at bounding box center [78, 254] width 141 height 24
click at [72, 277] on link "Online Learning arrow_drop_down" at bounding box center [78, 278] width 141 height 24
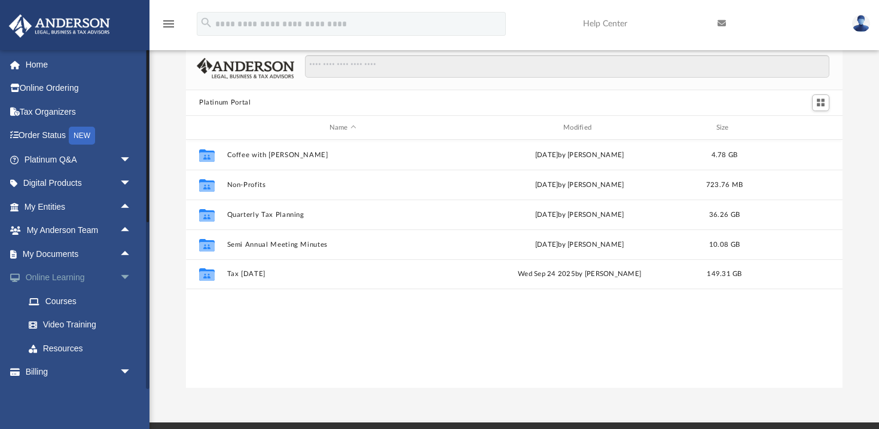
scroll to position [271, 656]
click at [71, 254] on link "My Documents arrow_drop_up" at bounding box center [78, 254] width 141 height 24
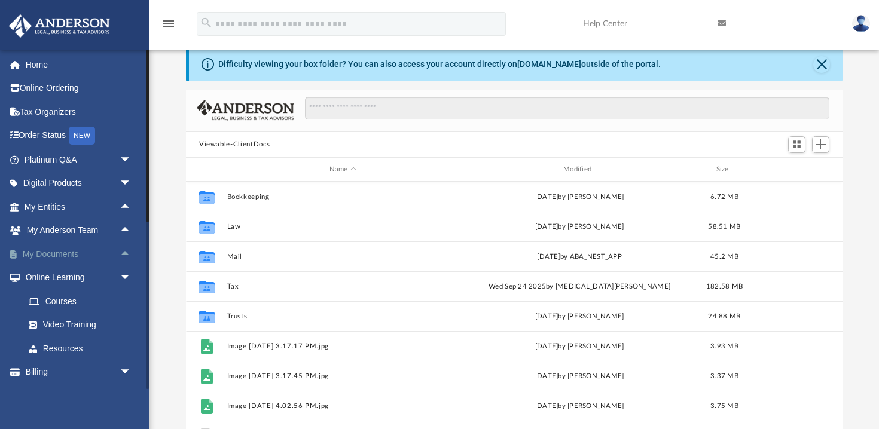
scroll to position [271, 656]
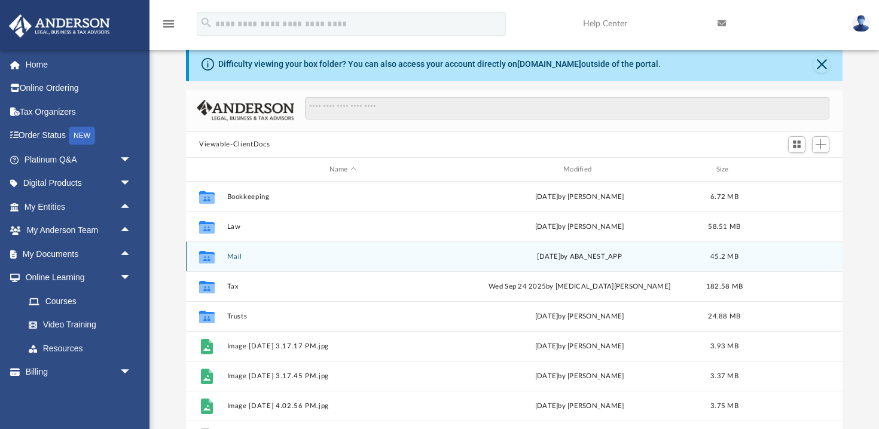
click at [499, 252] on div "[DATE] by ABA_NEST_APP" at bounding box center [579, 257] width 231 height 11
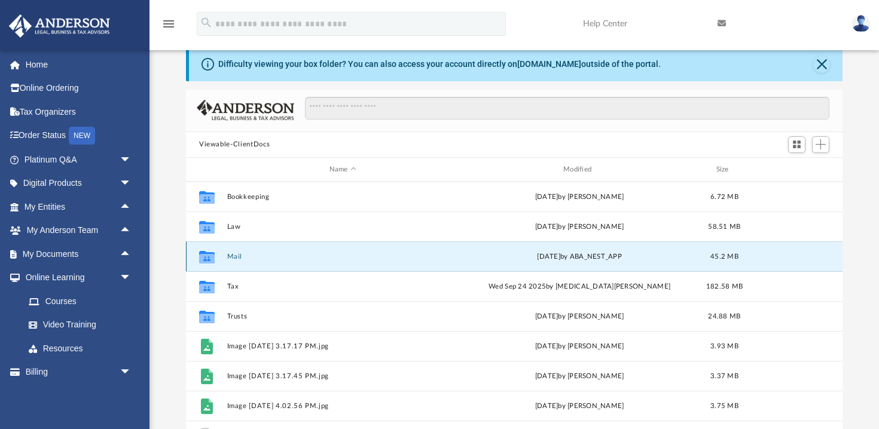
click at [499, 252] on div "[DATE] by ABA_NEST_APP" at bounding box center [579, 257] width 231 height 11
click at [235, 255] on button "Mail" at bounding box center [342, 257] width 231 height 8
click at [525, 257] on div "[DATE] by ABA_NEST_APP" at bounding box center [579, 257] width 231 height 11
click at [206, 259] on icon "grid" at bounding box center [207, 257] width 16 height 13
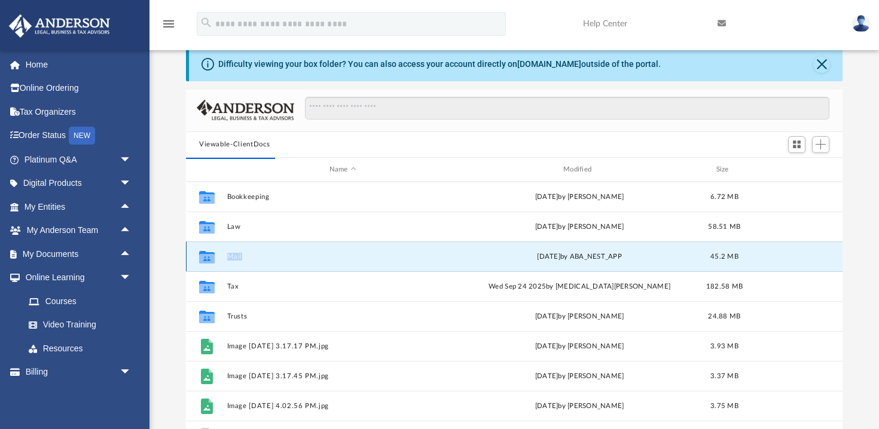
click at [206, 259] on icon "grid" at bounding box center [207, 257] width 16 height 13
click at [265, 253] on button "Mail" at bounding box center [342, 257] width 231 height 8
click at [540, 258] on div "[DATE] by ABA_NEST_APP" at bounding box center [579, 257] width 231 height 11
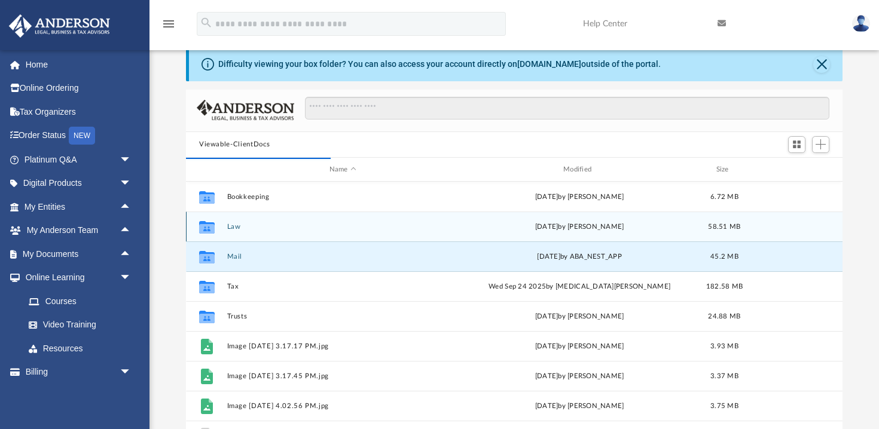
click at [233, 226] on button "Law" at bounding box center [342, 227] width 231 height 8
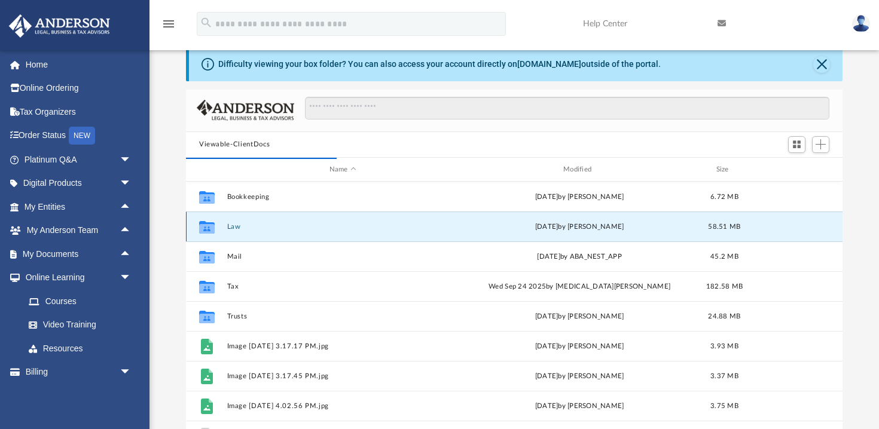
click at [233, 226] on button "Law" at bounding box center [342, 227] width 231 height 8
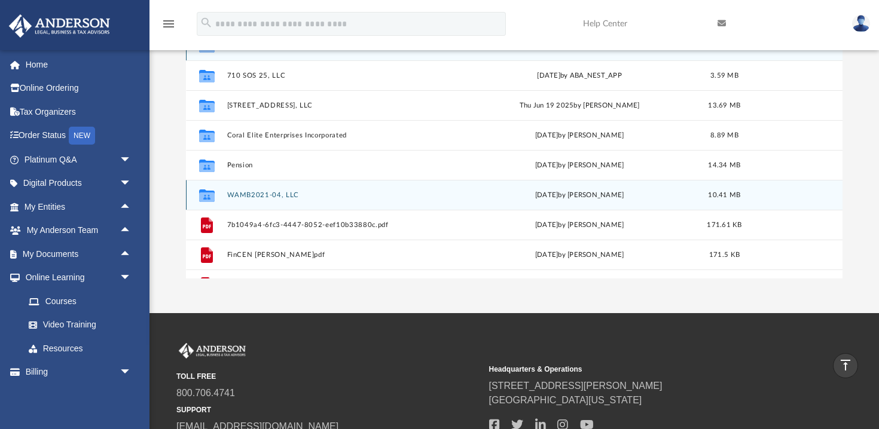
scroll to position [196, 0]
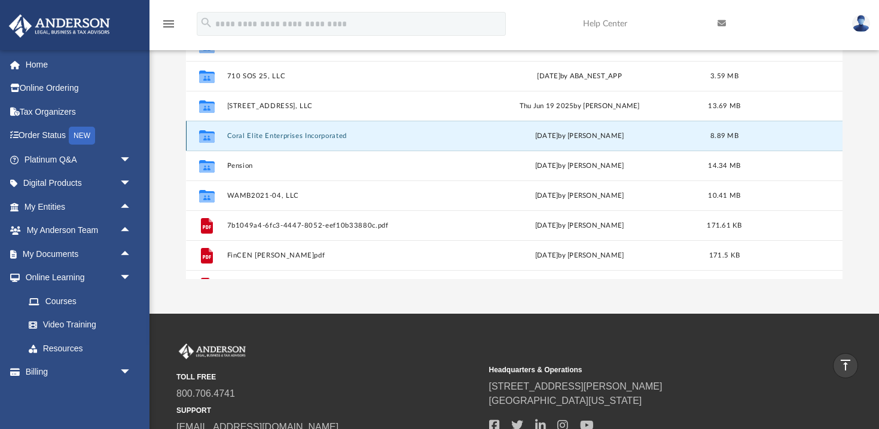
click at [286, 137] on button "Coral Elite Enterprises Incorporated" at bounding box center [342, 136] width 231 height 8
click at [286, 138] on button "Coral Elite Enterprises Incorporated" at bounding box center [342, 136] width 231 height 8
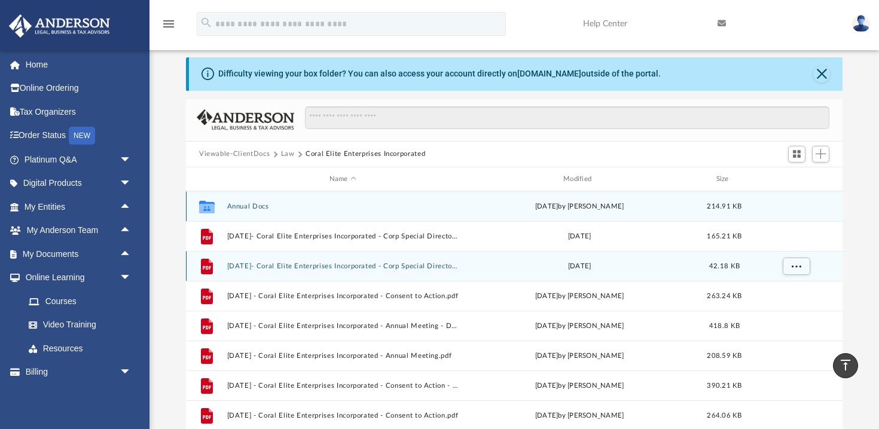
scroll to position [0, 0]
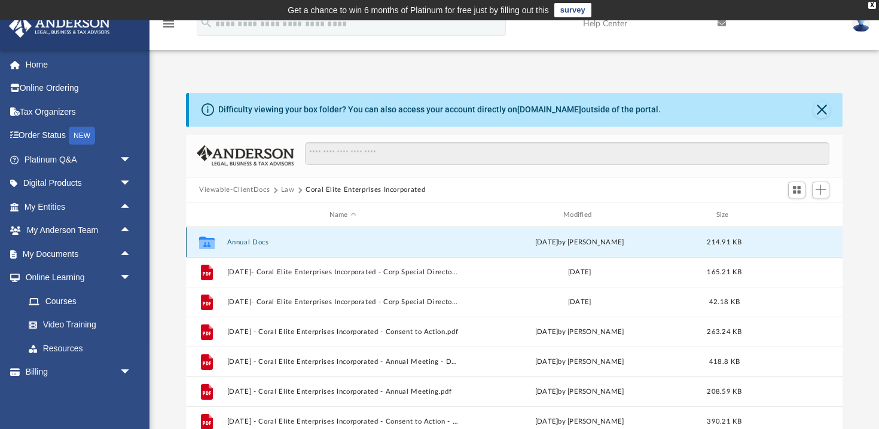
click at [249, 241] on button "Annual Docs" at bounding box center [342, 242] width 231 height 8
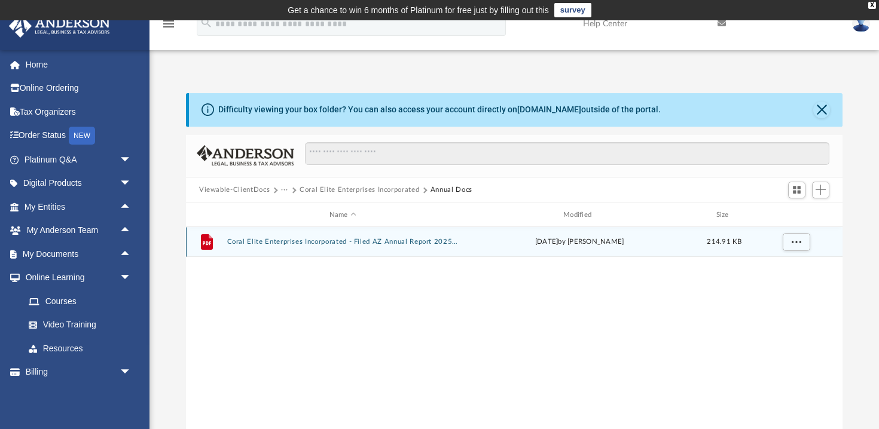
click at [276, 243] on button "Coral Elite Enterprises Incorporated - Filed AZ Annual Report 2025.pdf" at bounding box center [342, 242] width 231 height 8
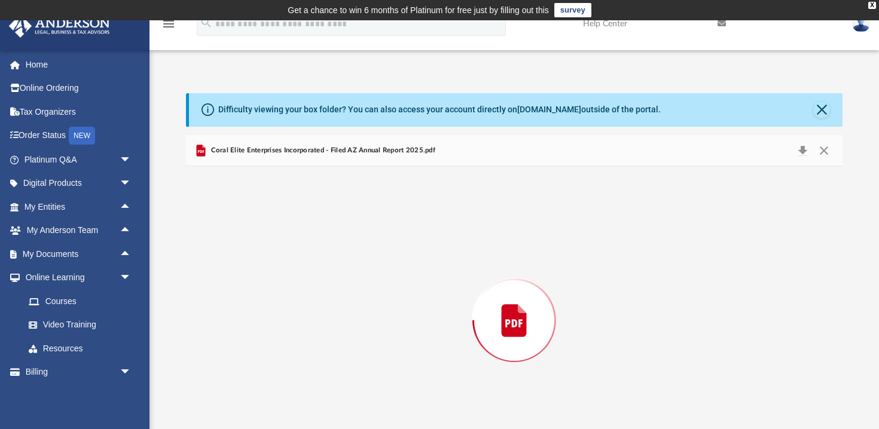
scroll to position [45, 0]
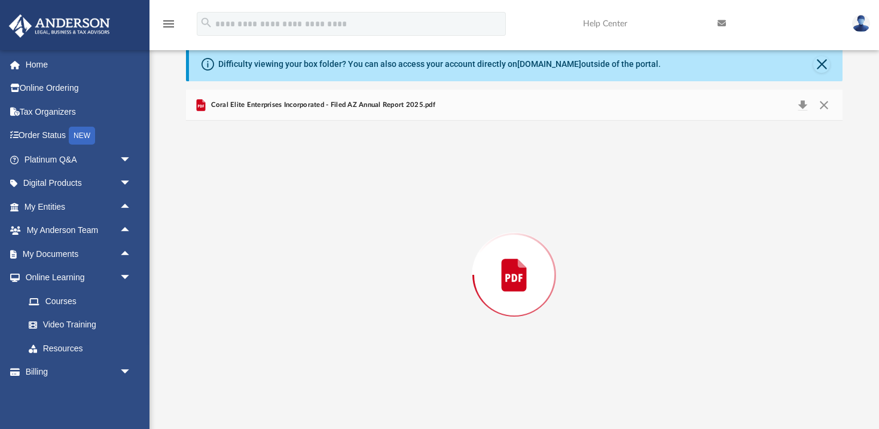
click at [276, 243] on div "Preview" at bounding box center [514, 275] width 656 height 308
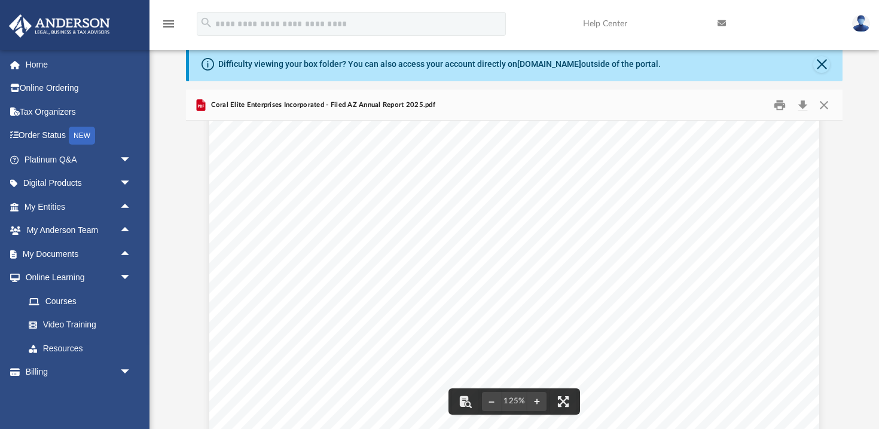
scroll to position [0, 0]
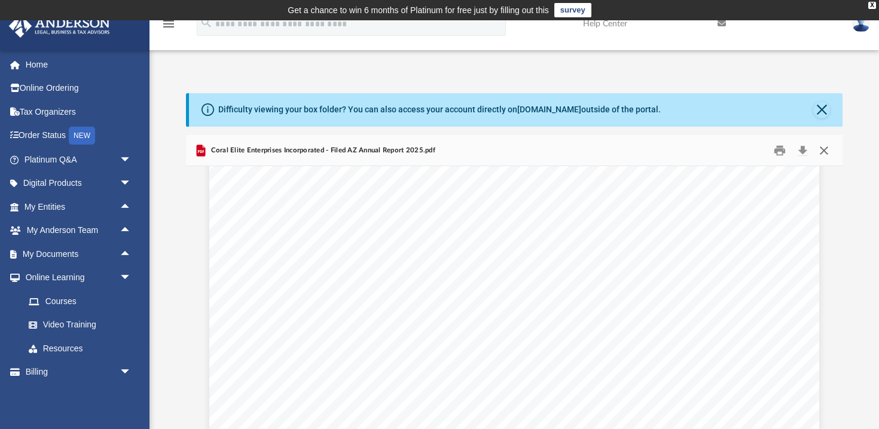
click at [826, 149] on button "Close" at bounding box center [824, 150] width 22 height 19
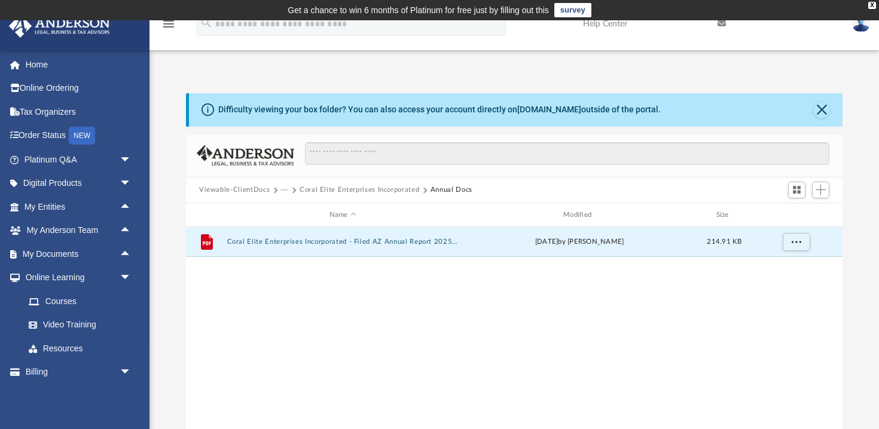
click at [235, 193] on button "Viewable-ClientDocs" at bounding box center [234, 190] width 71 height 11
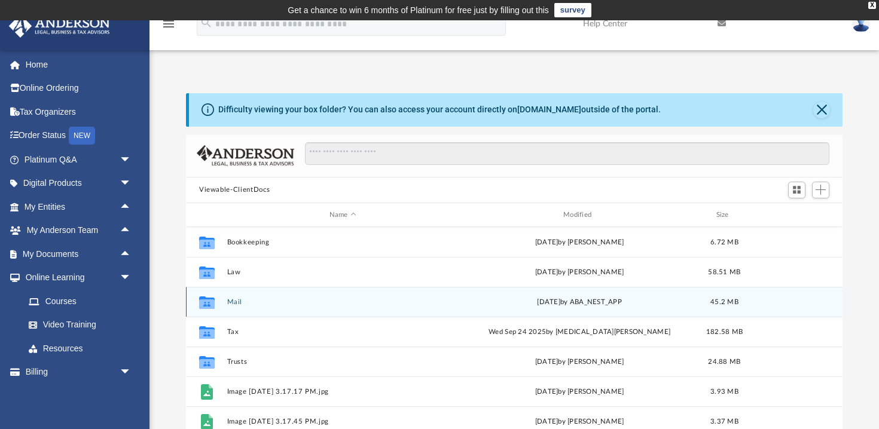
click at [233, 298] on button "Mail" at bounding box center [342, 302] width 231 height 8
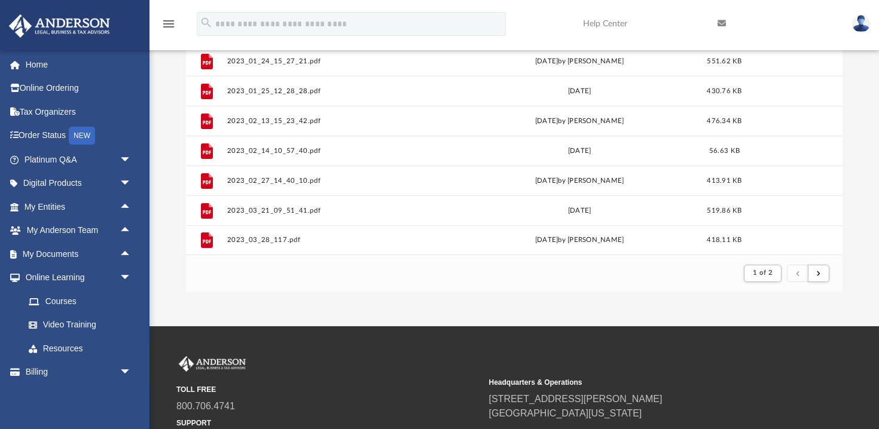
scroll to position [295, 0]
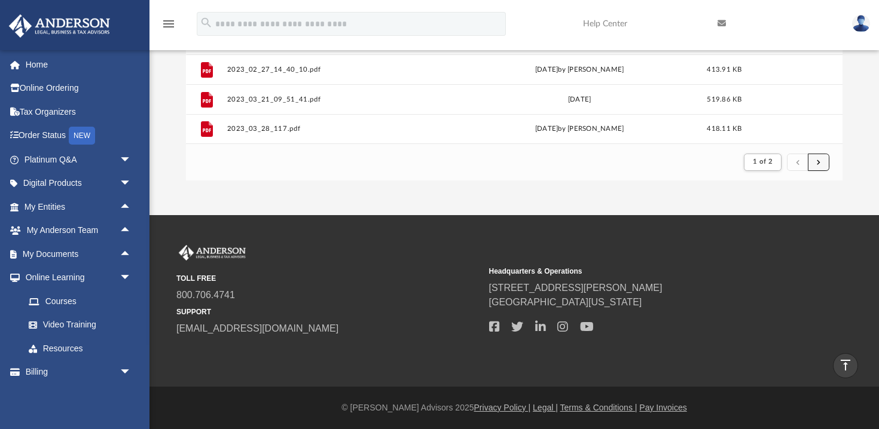
click at [819, 162] on span "submit" at bounding box center [818, 161] width 4 height 7
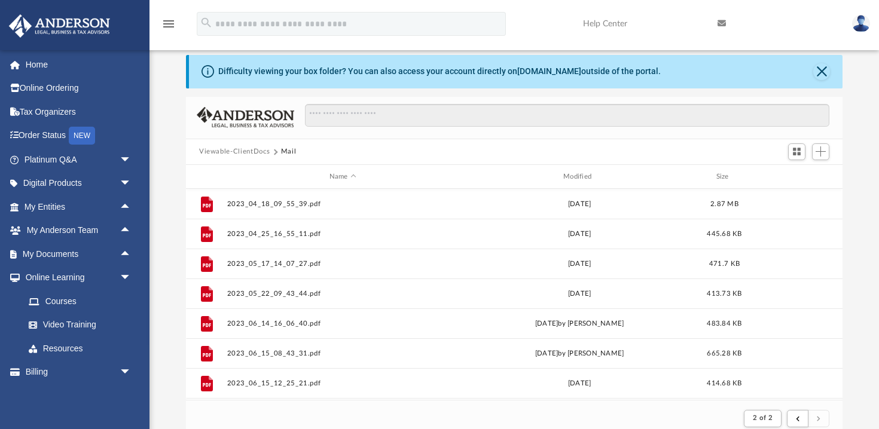
scroll to position [35, 0]
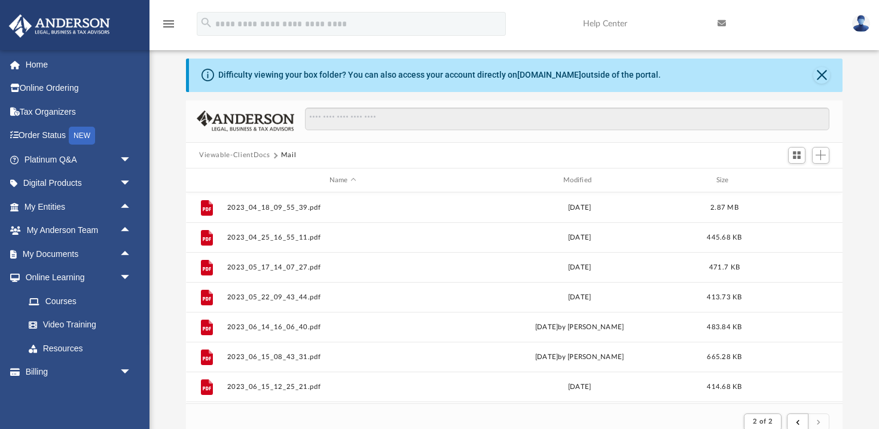
click at [244, 155] on button "Viewable-ClientDocs" at bounding box center [234, 155] width 71 height 11
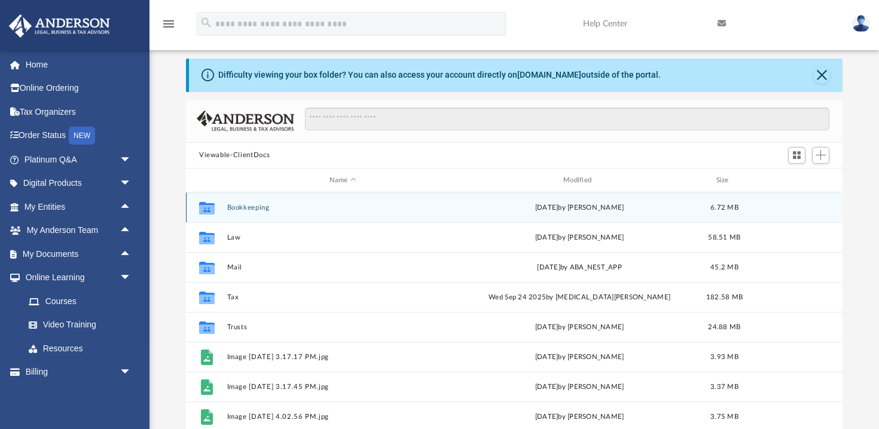
scroll to position [271, 656]
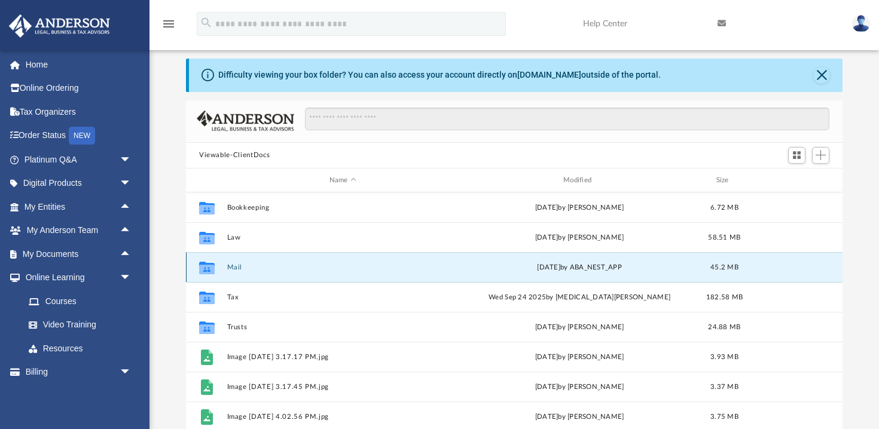
click at [363, 267] on button "Mail" at bounding box center [342, 268] width 231 height 8
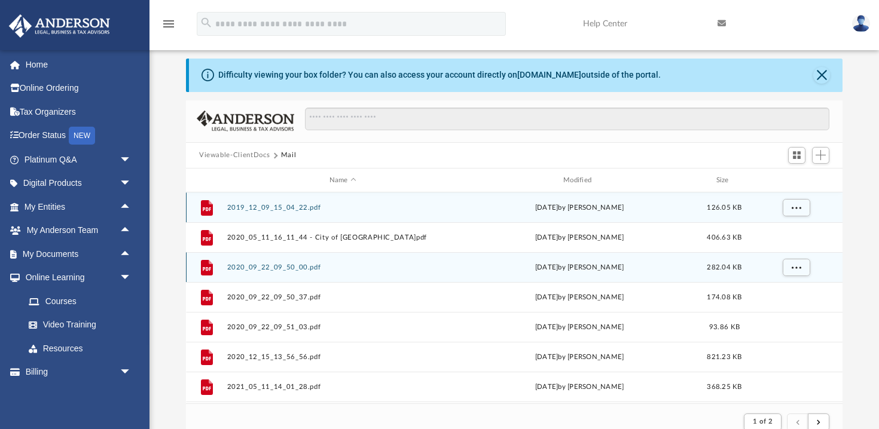
scroll to position [1, 1]
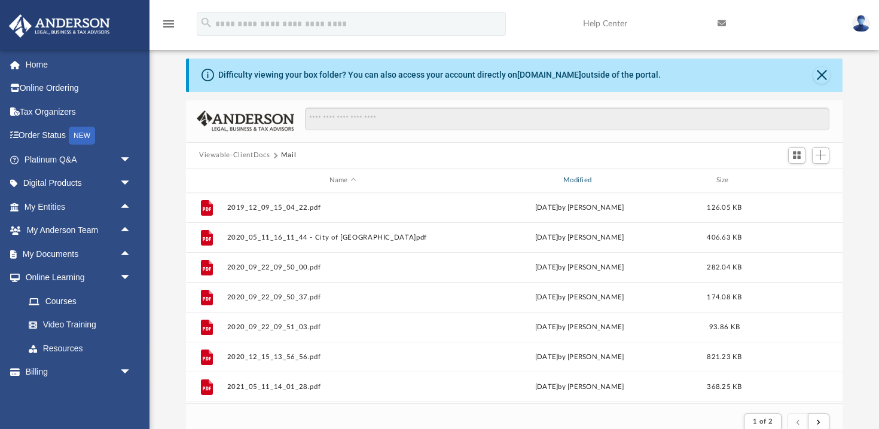
click at [579, 181] on div "Modified" at bounding box center [579, 180] width 232 height 11
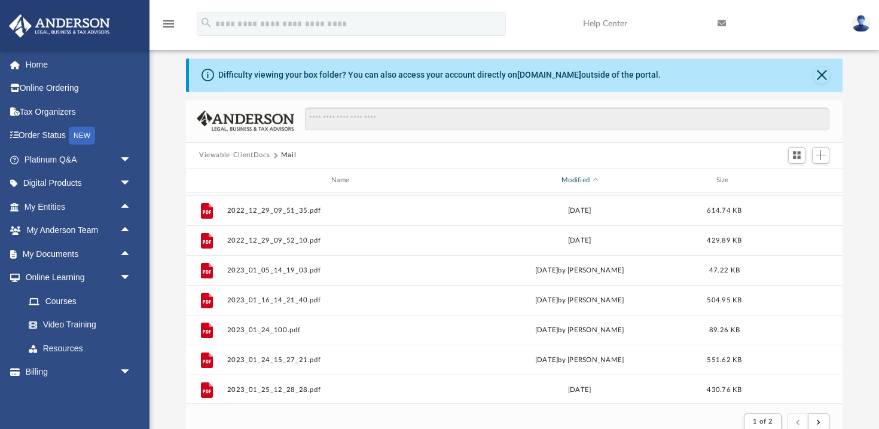
scroll to position [1283, 0]
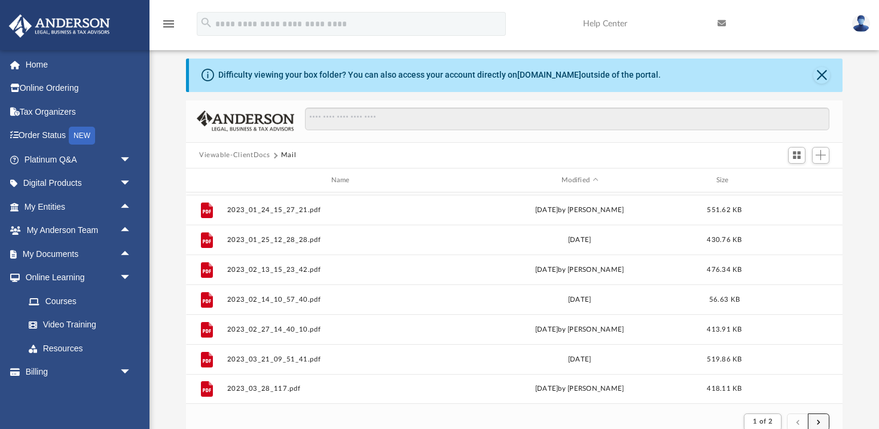
click at [819, 420] on span "submit" at bounding box center [818, 421] width 4 height 7
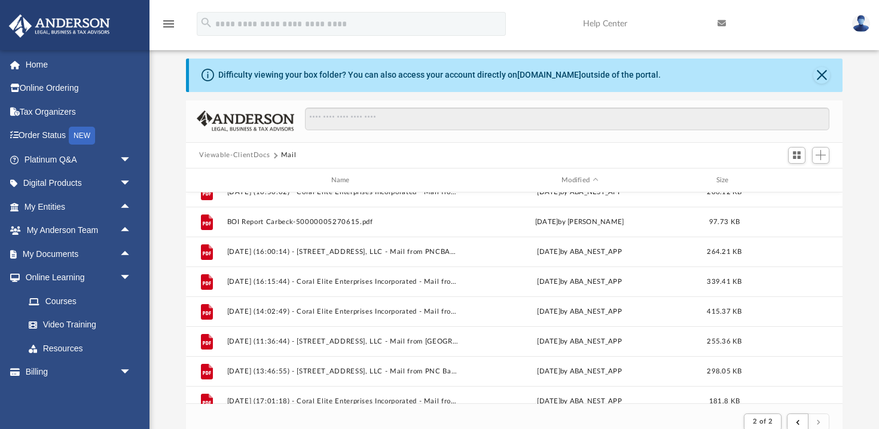
scroll to position [894, 0]
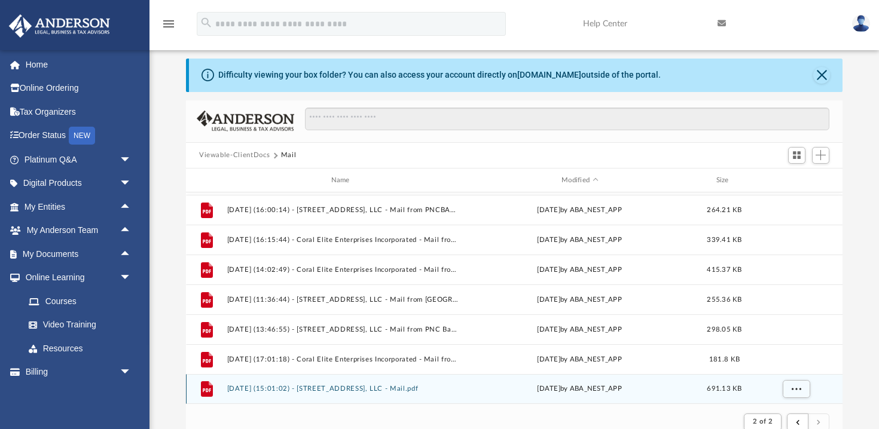
click at [354, 390] on button "[DATE] (15:01:02) - [STREET_ADDRESS], LLC - Mail.pdf" at bounding box center [342, 390] width 231 height 8
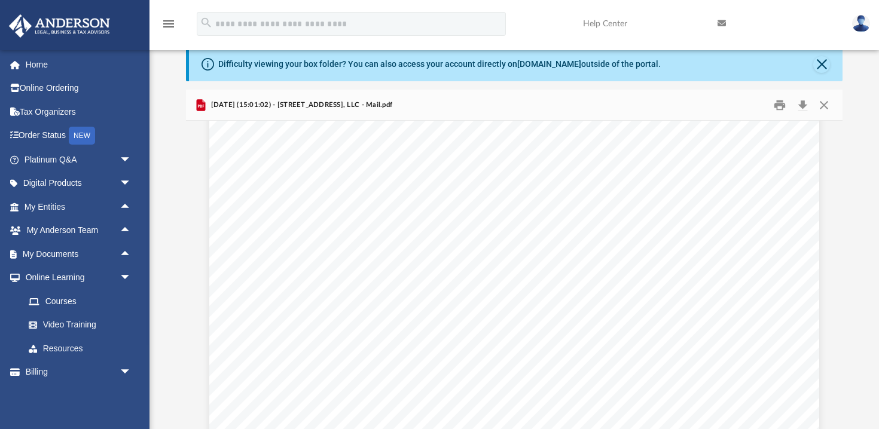
scroll to position [0, 0]
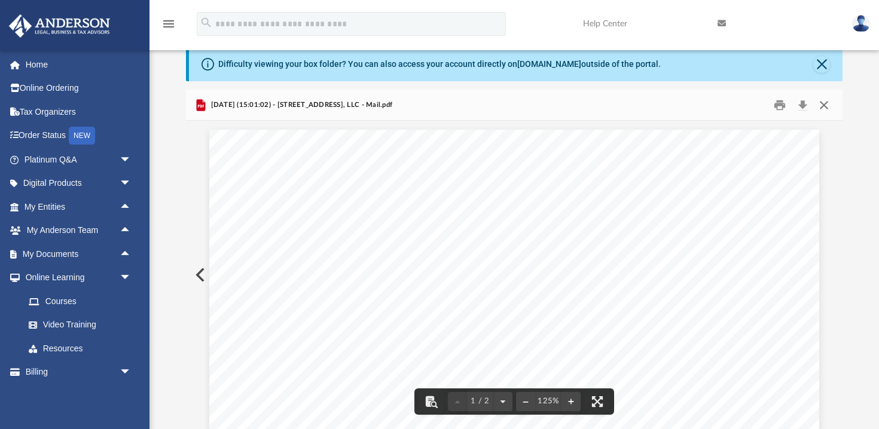
click at [824, 103] on button "Close" at bounding box center [824, 105] width 22 height 19
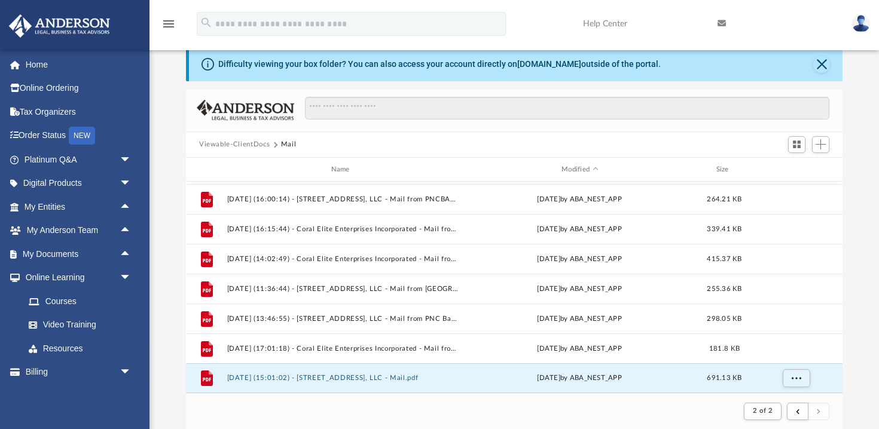
click at [234, 145] on button "Viewable-ClientDocs" at bounding box center [234, 144] width 71 height 11
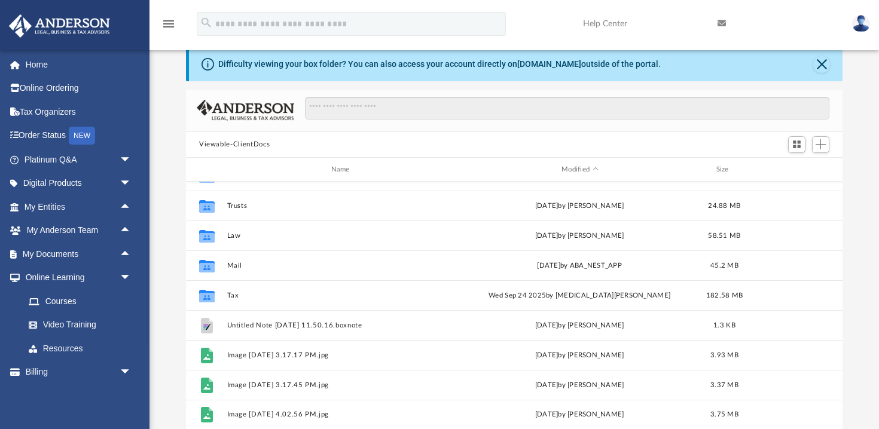
scroll to position [271, 656]
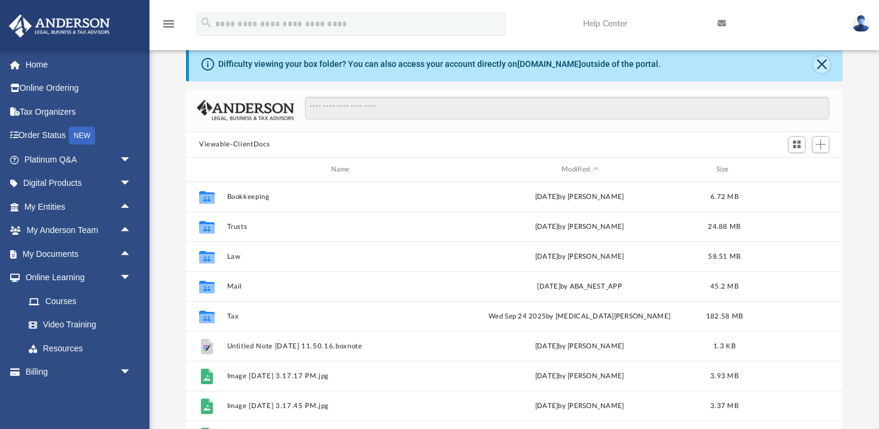
click at [821, 63] on button "Close" at bounding box center [821, 64] width 17 height 17
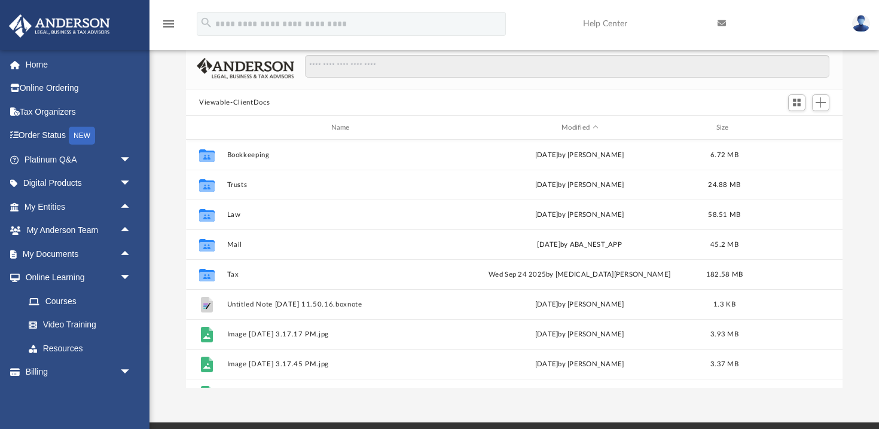
click at [861, 21] on img at bounding box center [861, 23] width 18 height 17
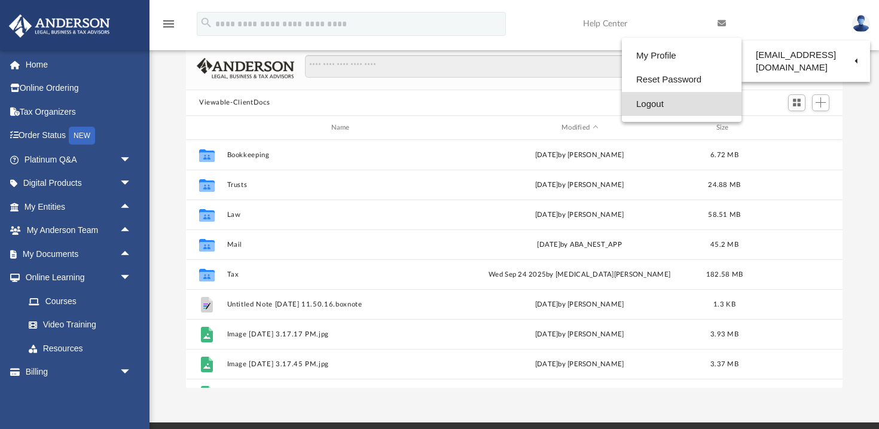
click at [622, 103] on link "Logout" at bounding box center [682, 104] width 120 height 25
